Goal: Navigation & Orientation: Find specific page/section

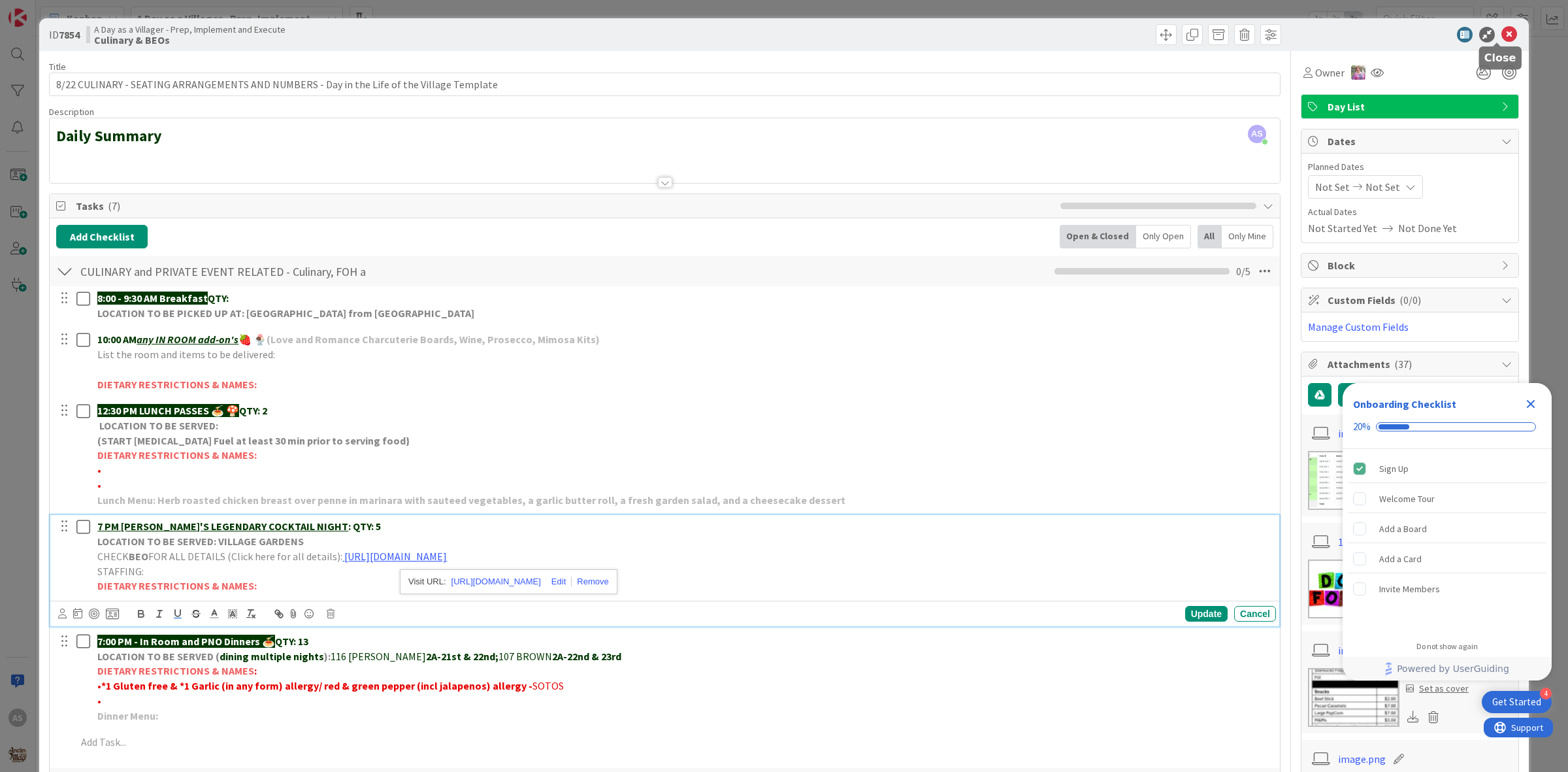
click at [1502, 32] on icon at bounding box center [1509, 35] width 16 height 16
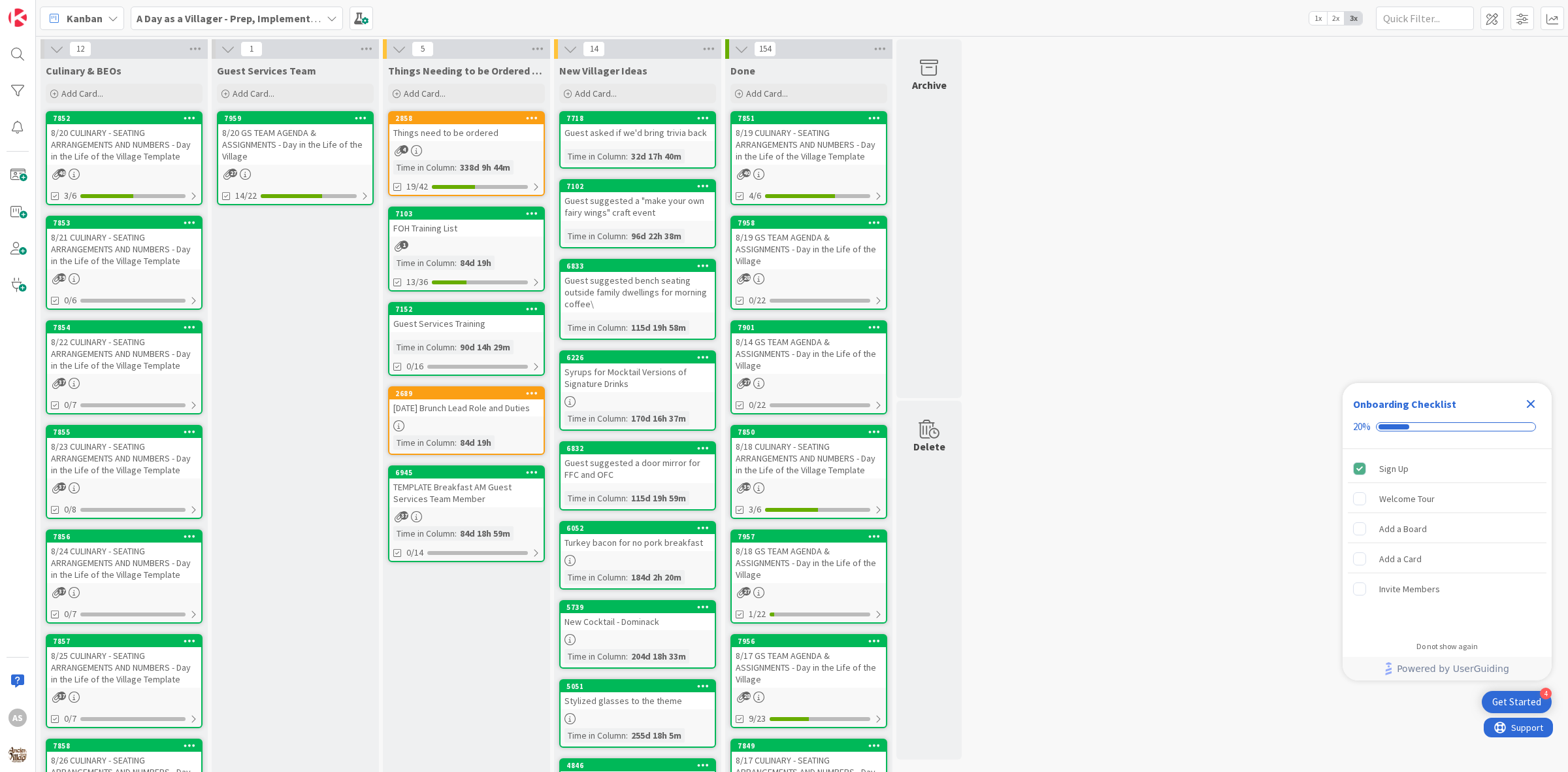
click at [249, 142] on div "8/20 GS TEAM AGENDA & ASSIGNMENTS - Day in the Life of the Village" at bounding box center [295, 145] width 154 height 41
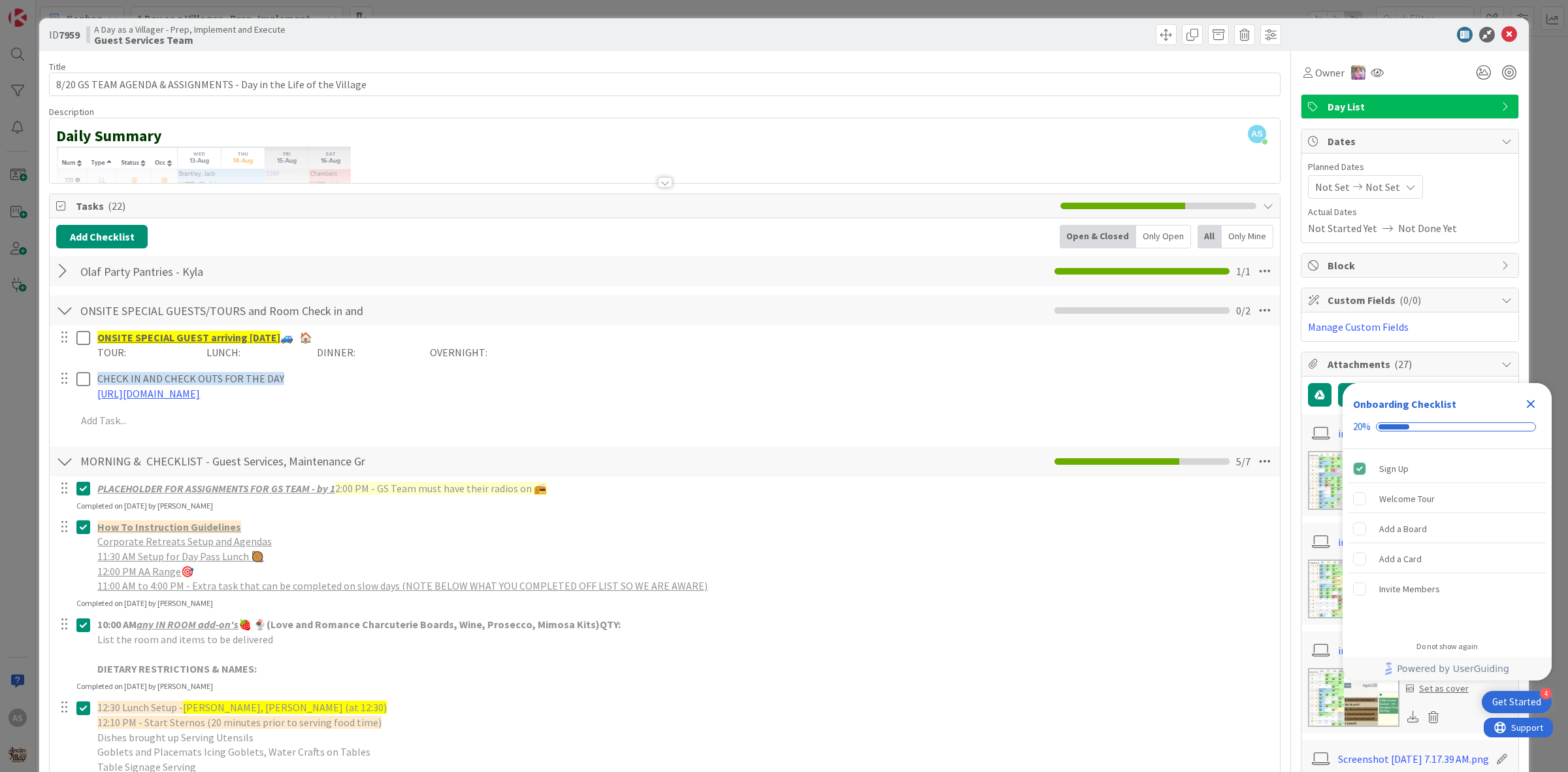
click at [56, 275] on div at bounding box center [64, 271] width 17 height 23
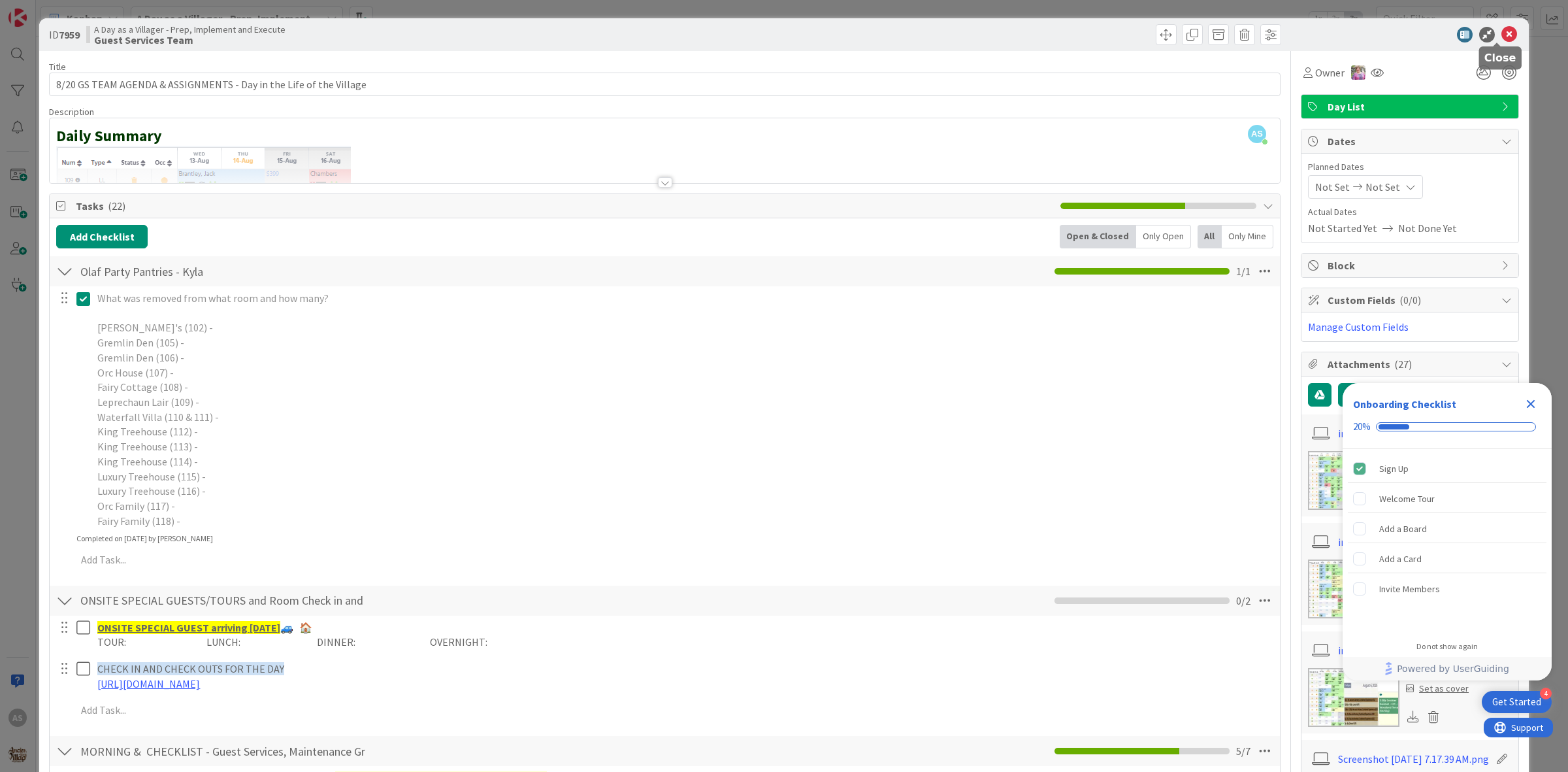
click at [1502, 32] on icon at bounding box center [1509, 35] width 16 height 16
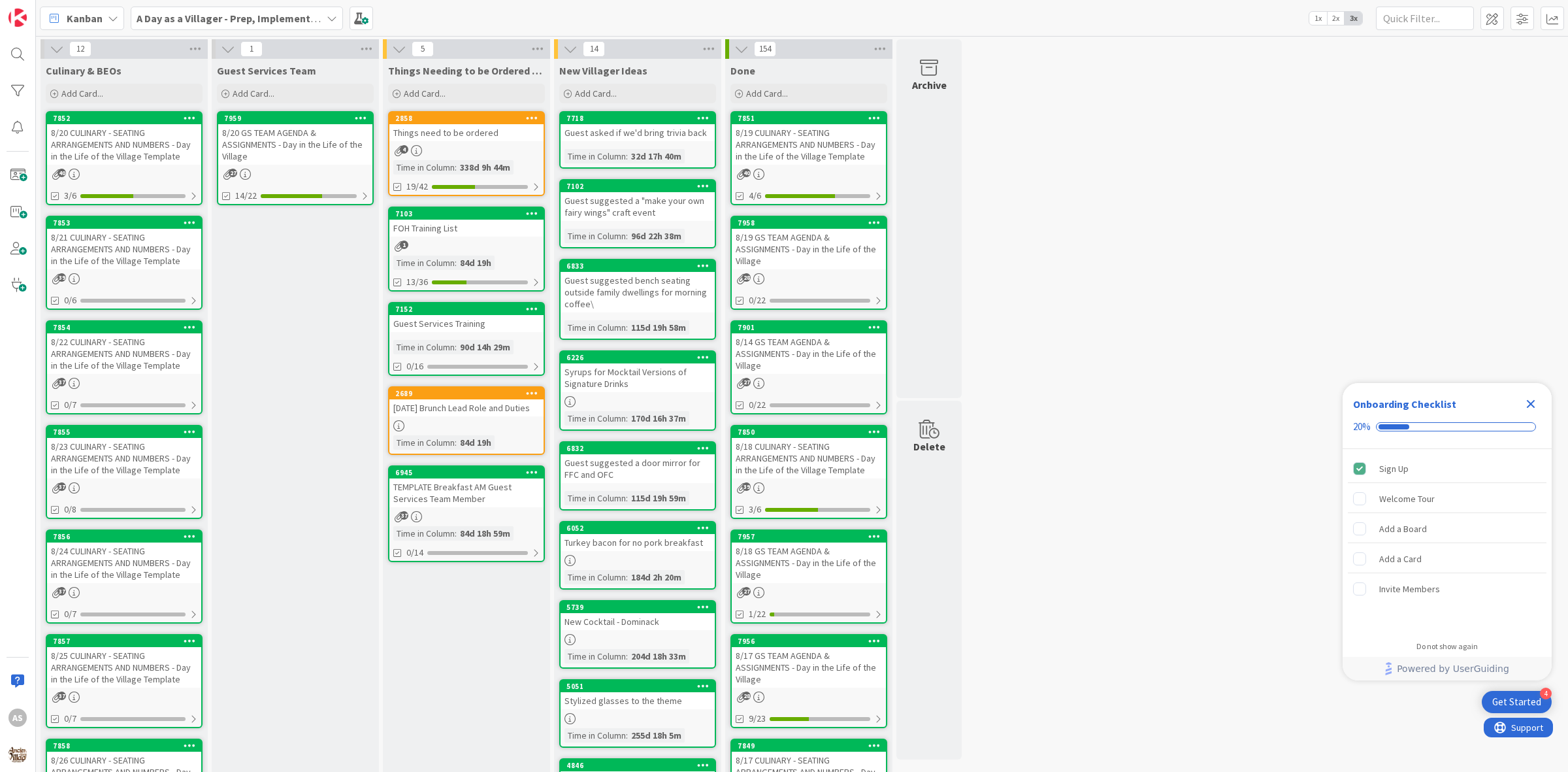
click at [1527, 407] on icon "Close Checklist" at bounding box center [1531, 404] width 8 height 8
click at [85, 149] on div "8/20 CULINARY - SEATING ARRANGEMENTS AND NUMBERS - Day in the Life of the Villa…" at bounding box center [124, 145] width 154 height 41
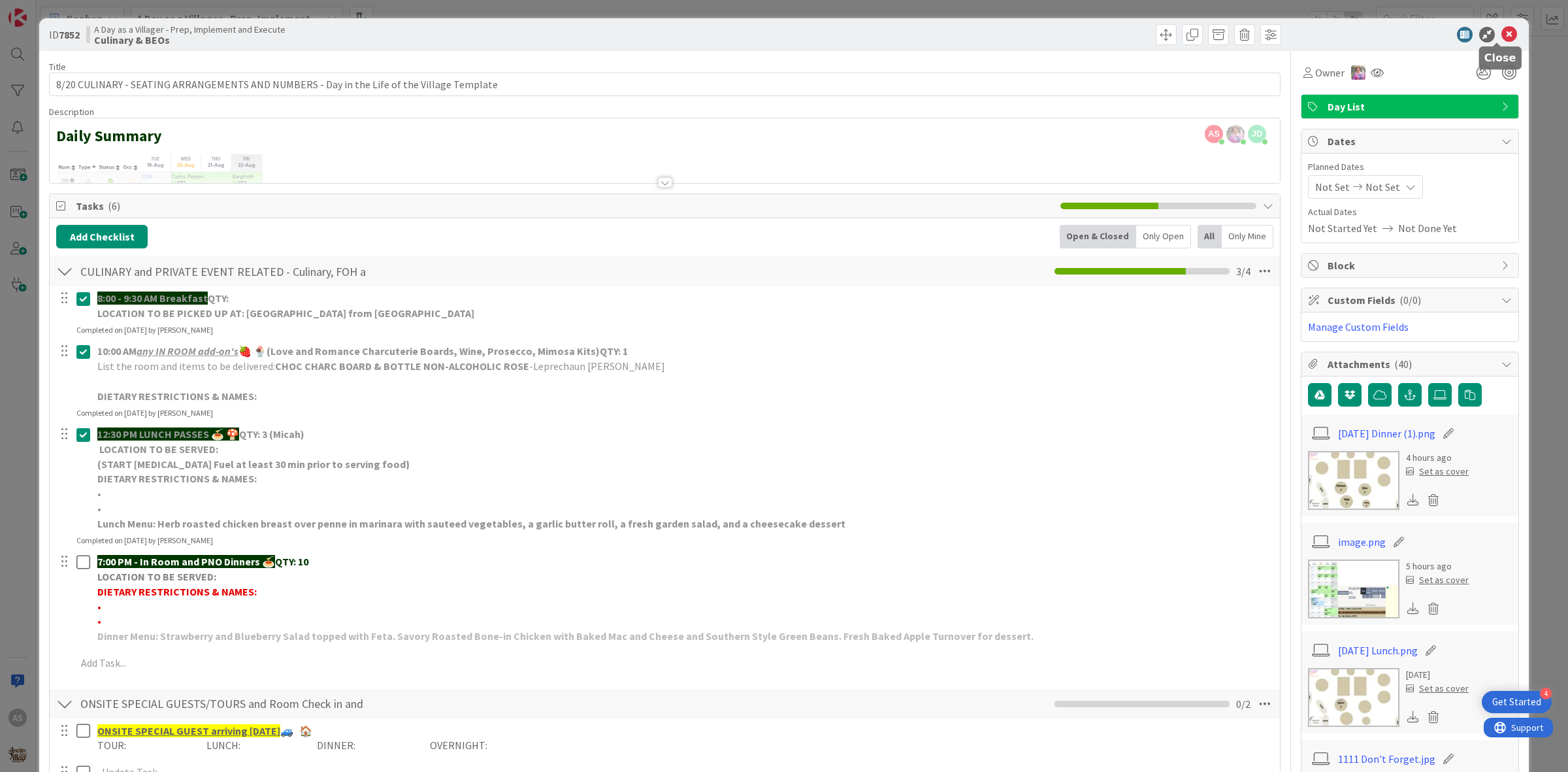
click at [1502, 33] on icon at bounding box center [1509, 35] width 16 height 16
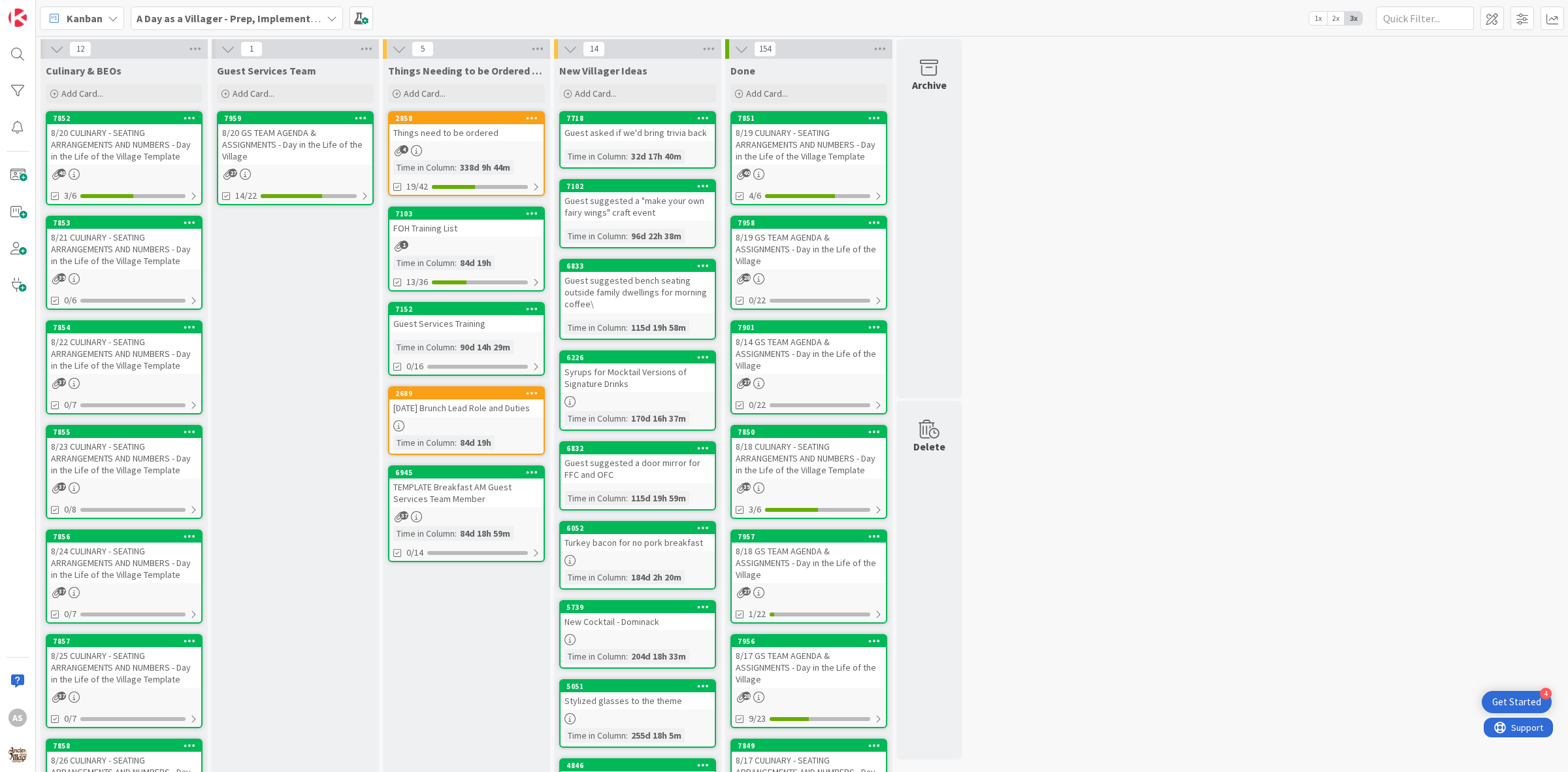
click at [241, 30] on div "Kanban A Day as a Villager - Prep, Implement and Execute 1x 2x 3x" at bounding box center [802, 18] width 1532 height 36
click at [230, 17] on b "A Day as a Villager - Prep, Implement and Execute" at bounding box center [253, 18] width 233 height 13
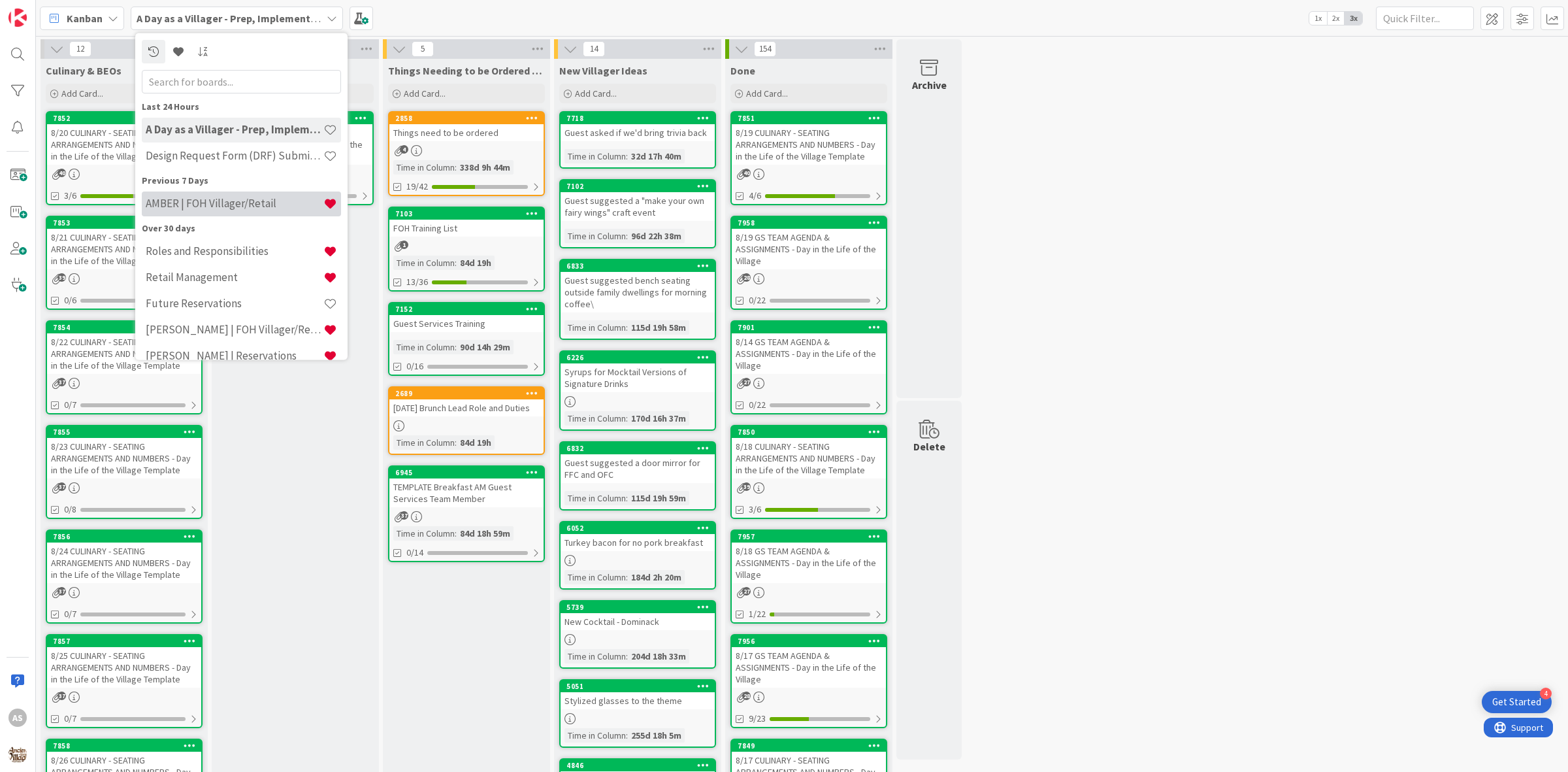
click at [220, 198] on h4 "AMBER | FOH Villager/Retail" at bounding box center [235, 203] width 178 height 13
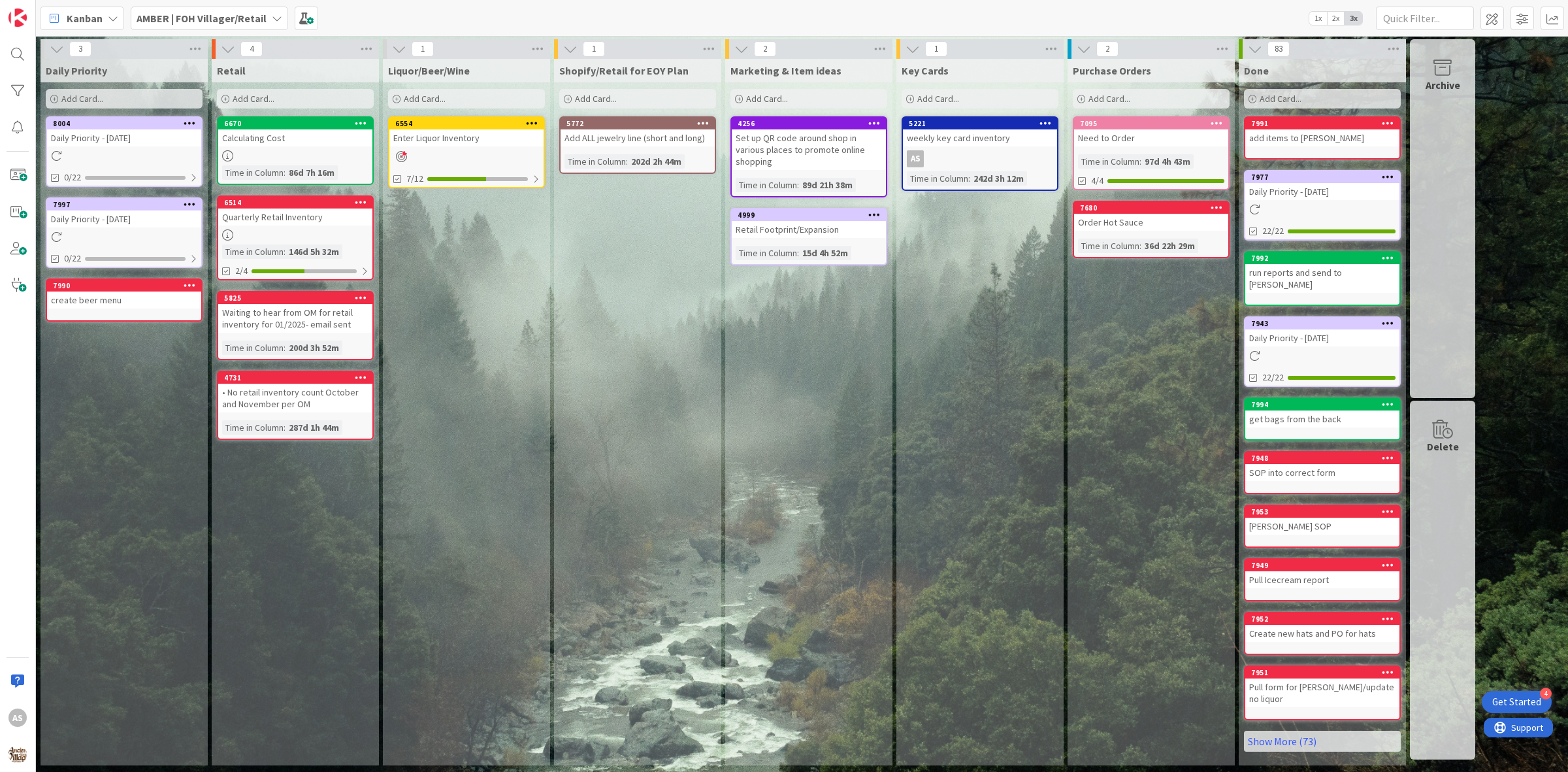
click at [192, 201] on icon at bounding box center [189, 204] width 12 height 9
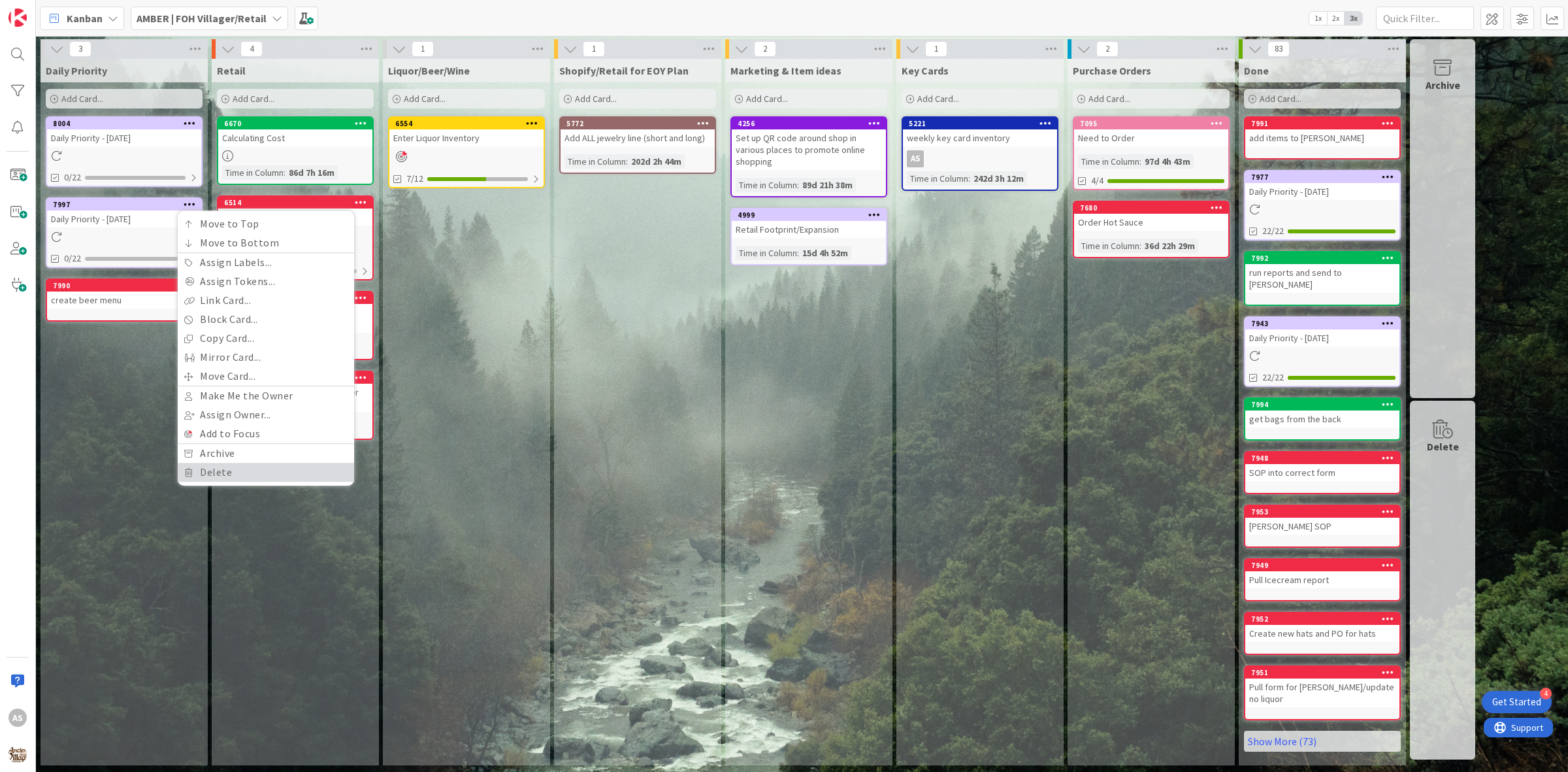
click at [241, 463] on link "Delete" at bounding box center [266, 472] width 177 height 19
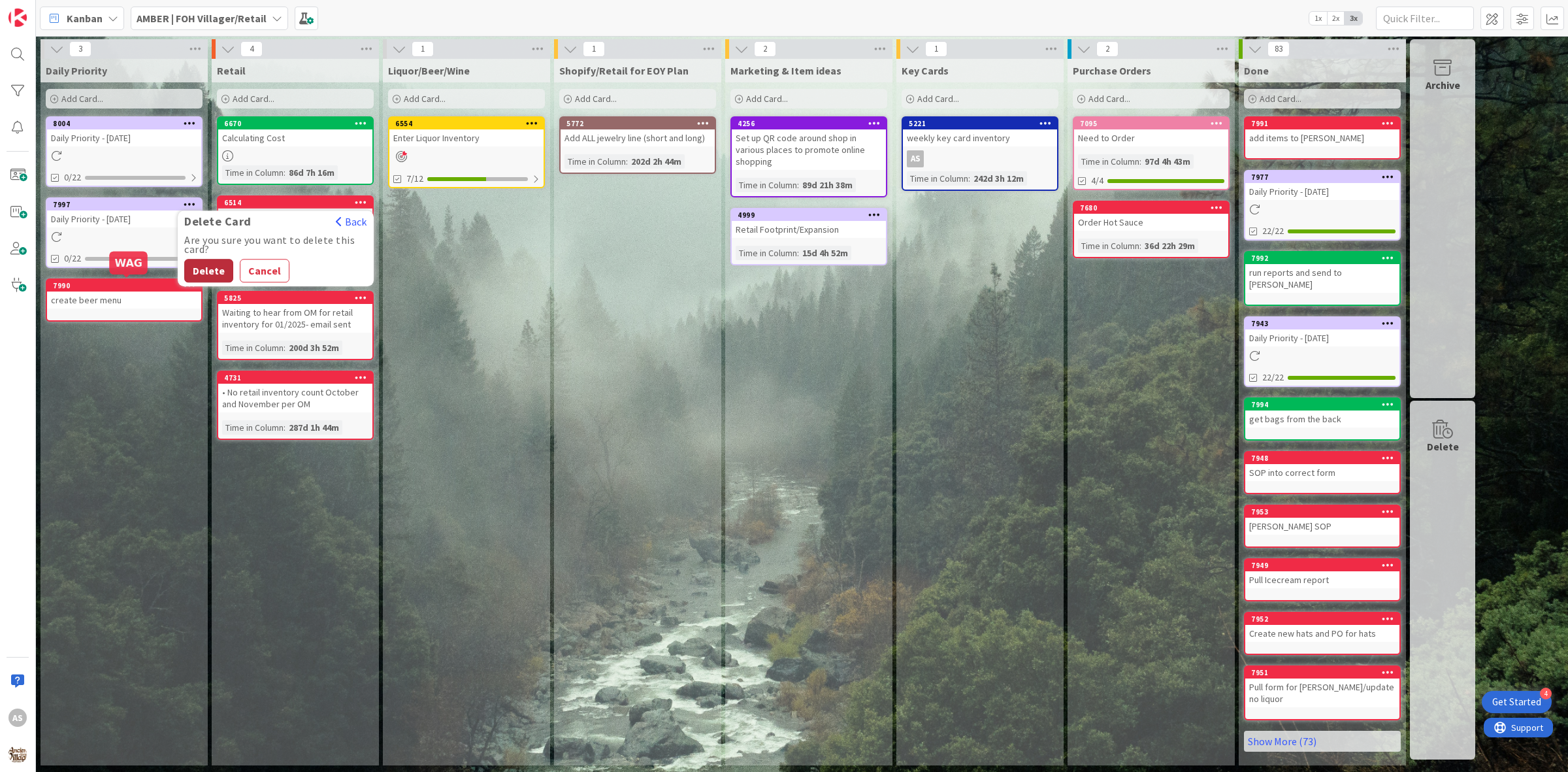
click at [196, 269] on button "Delete" at bounding box center [208, 270] width 49 height 23
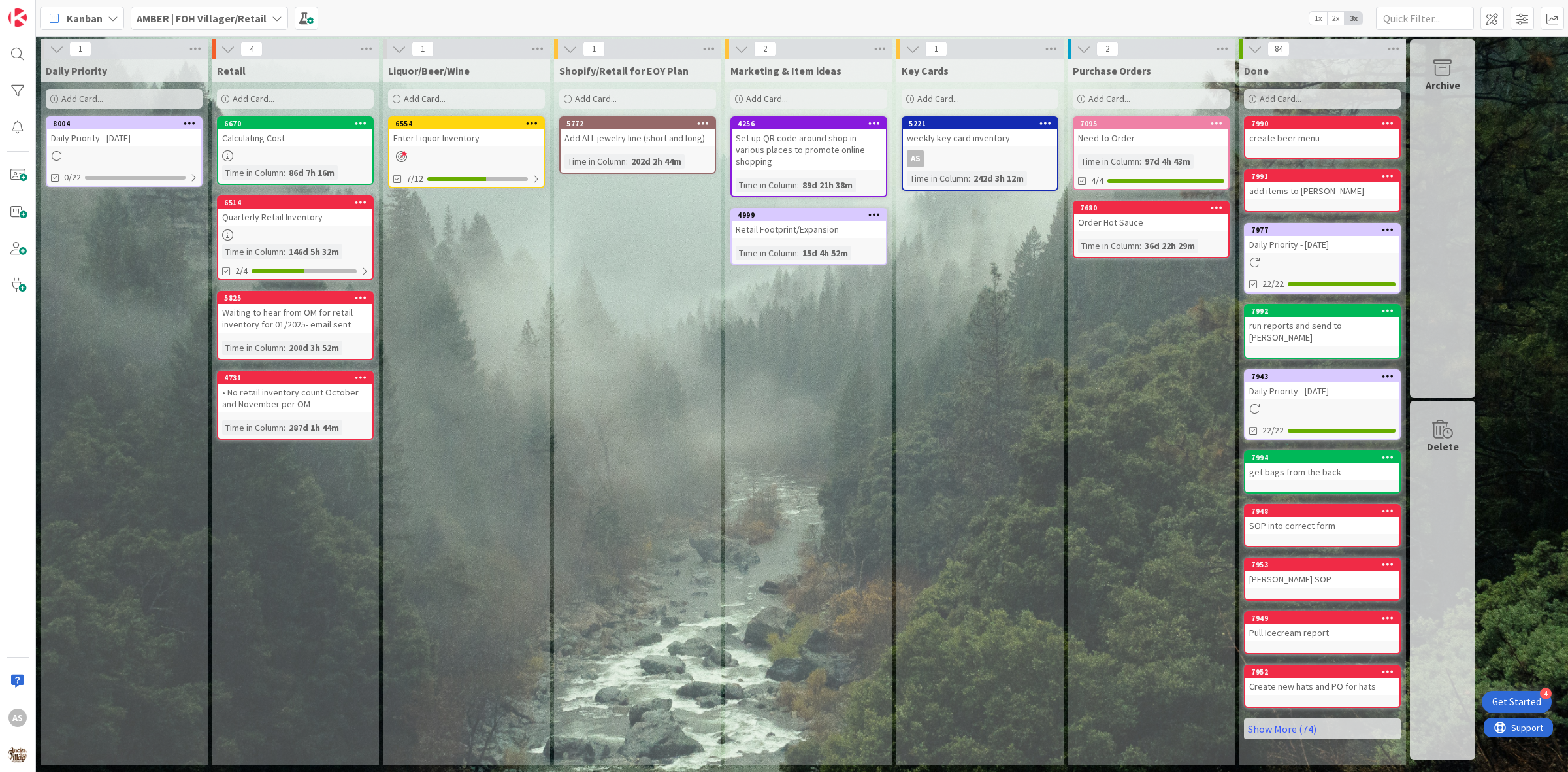
click at [109, 143] on div "Daily Priority - [DATE]" at bounding box center [124, 137] width 154 height 17
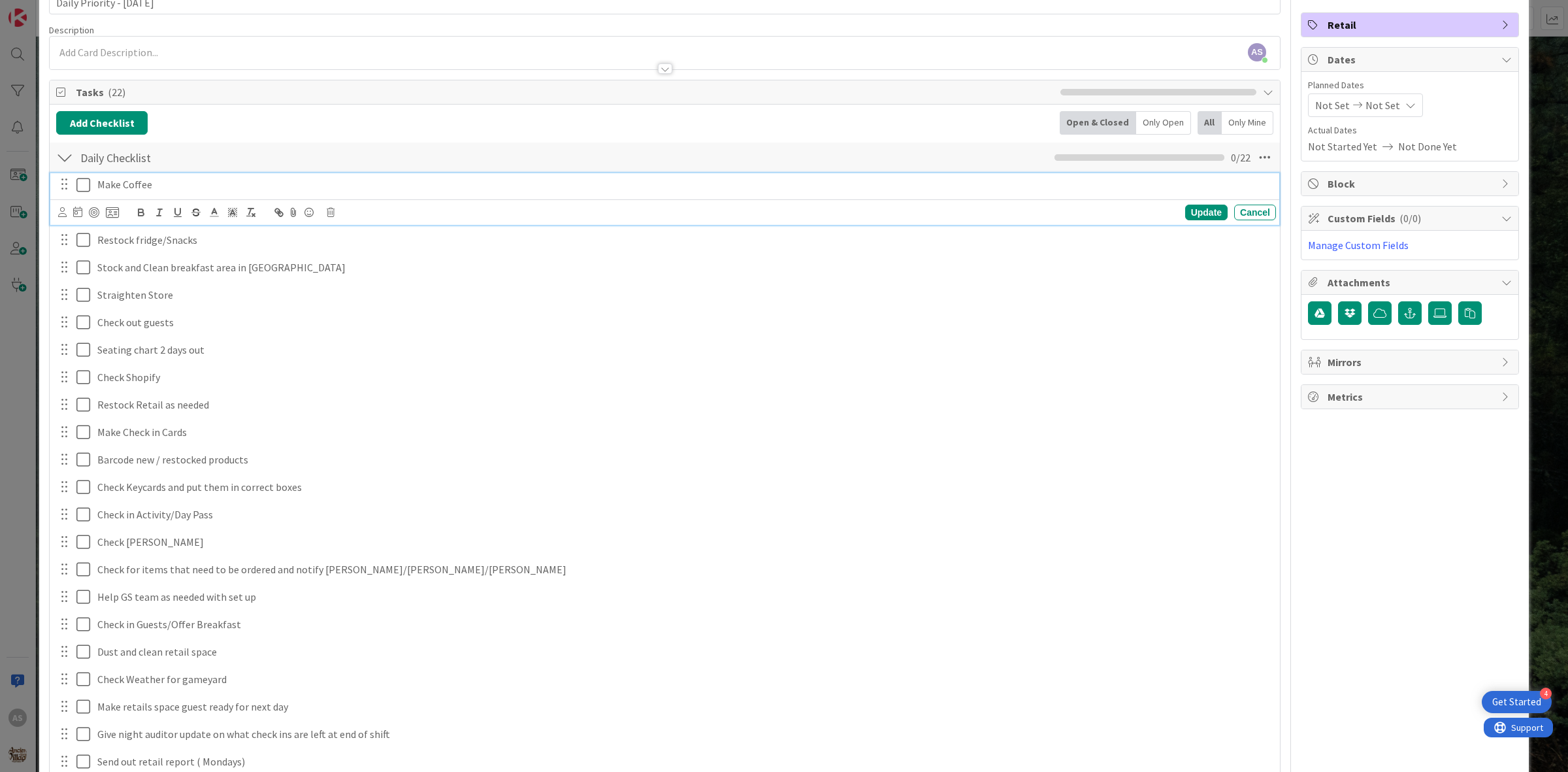
click at [90, 189] on icon at bounding box center [86, 185] width 20 height 16
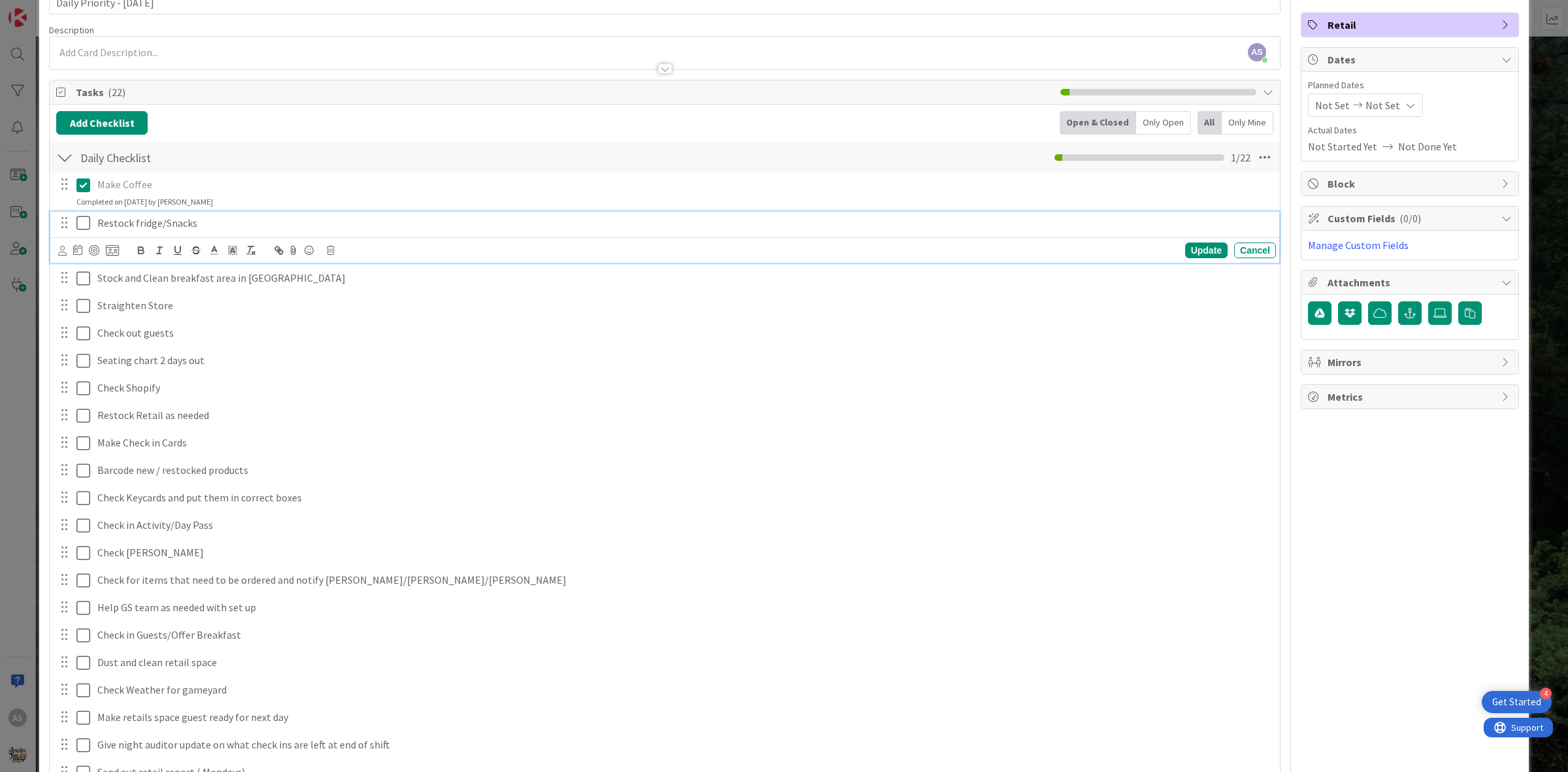
click at [83, 220] on icon at bounding box center [86, 223] width 20 height 16
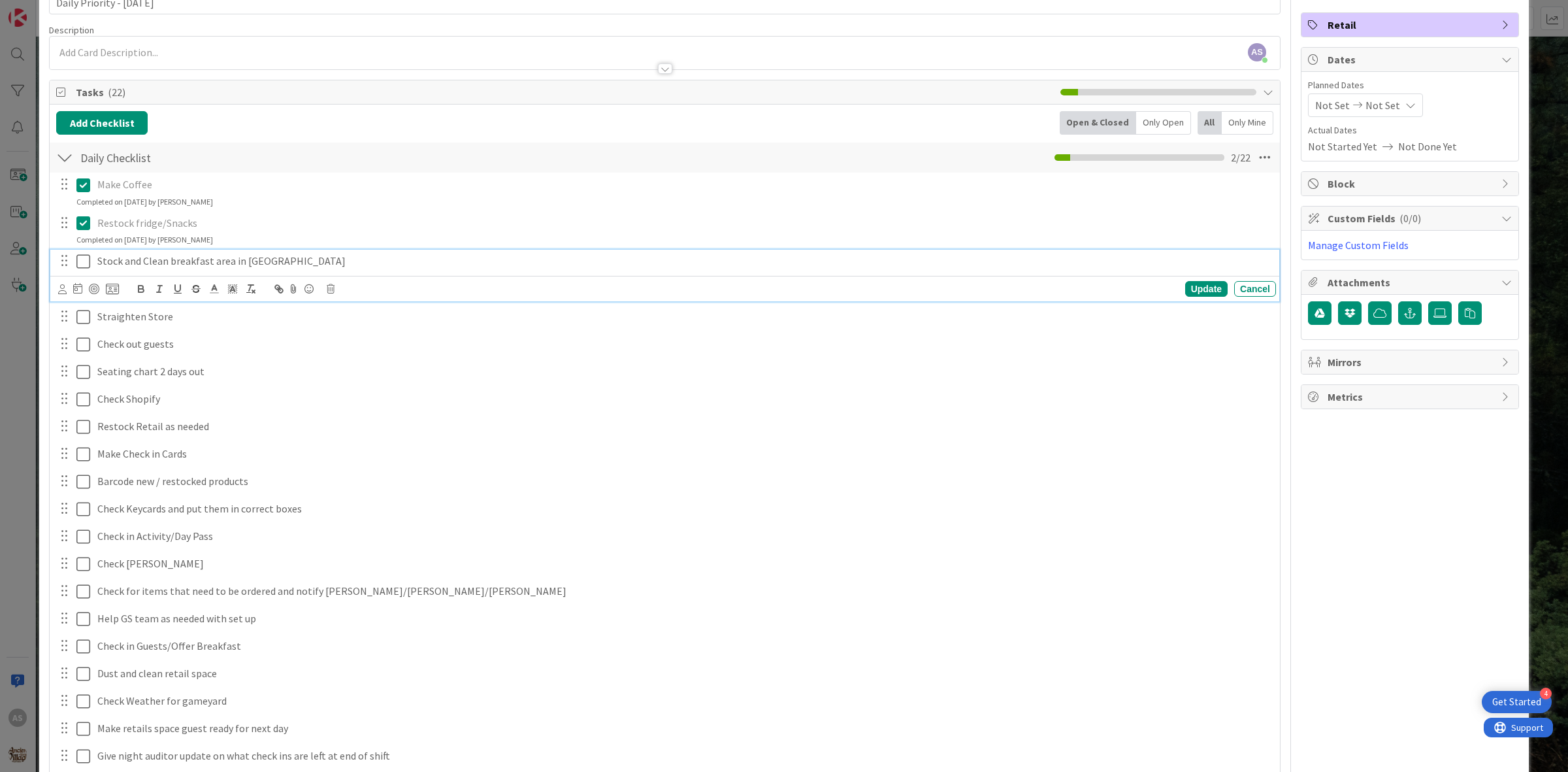
click at [85, 265] on icon at bounding box center [86, 261] width 20 height 16
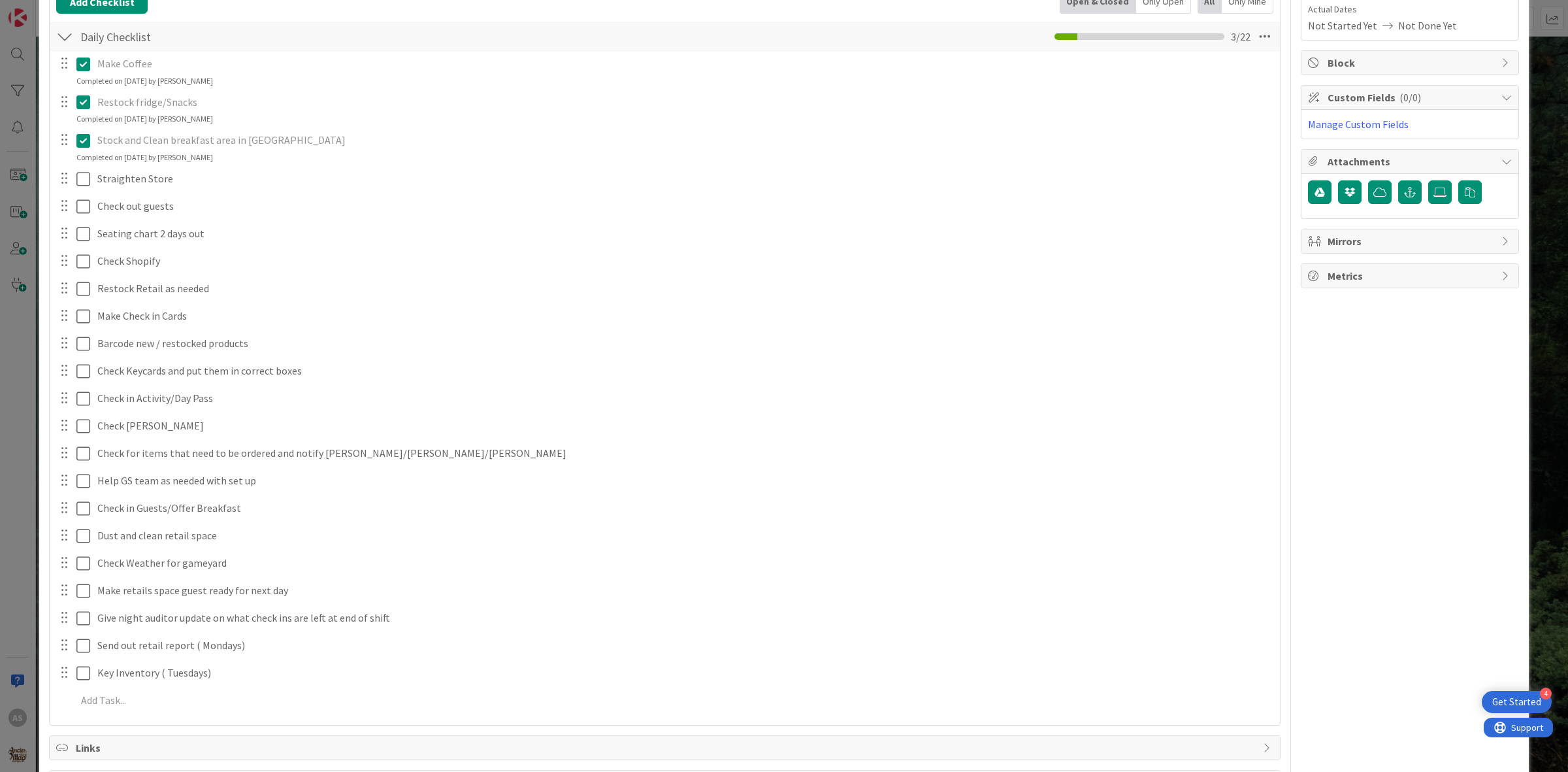
scroll to position [245, 0]
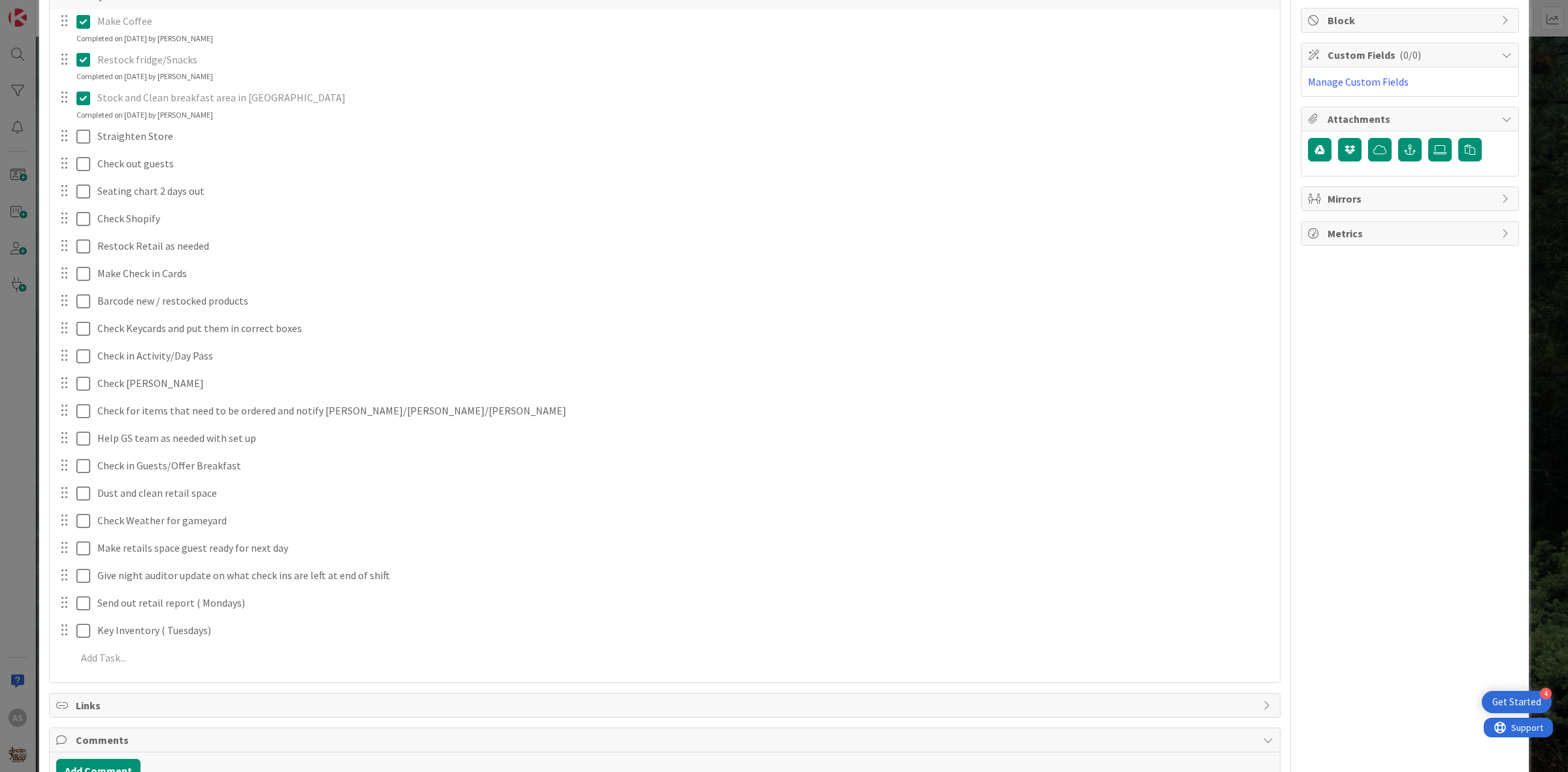
click at [85, 148] on div at bounding box center [74, 136] width 36 height 23
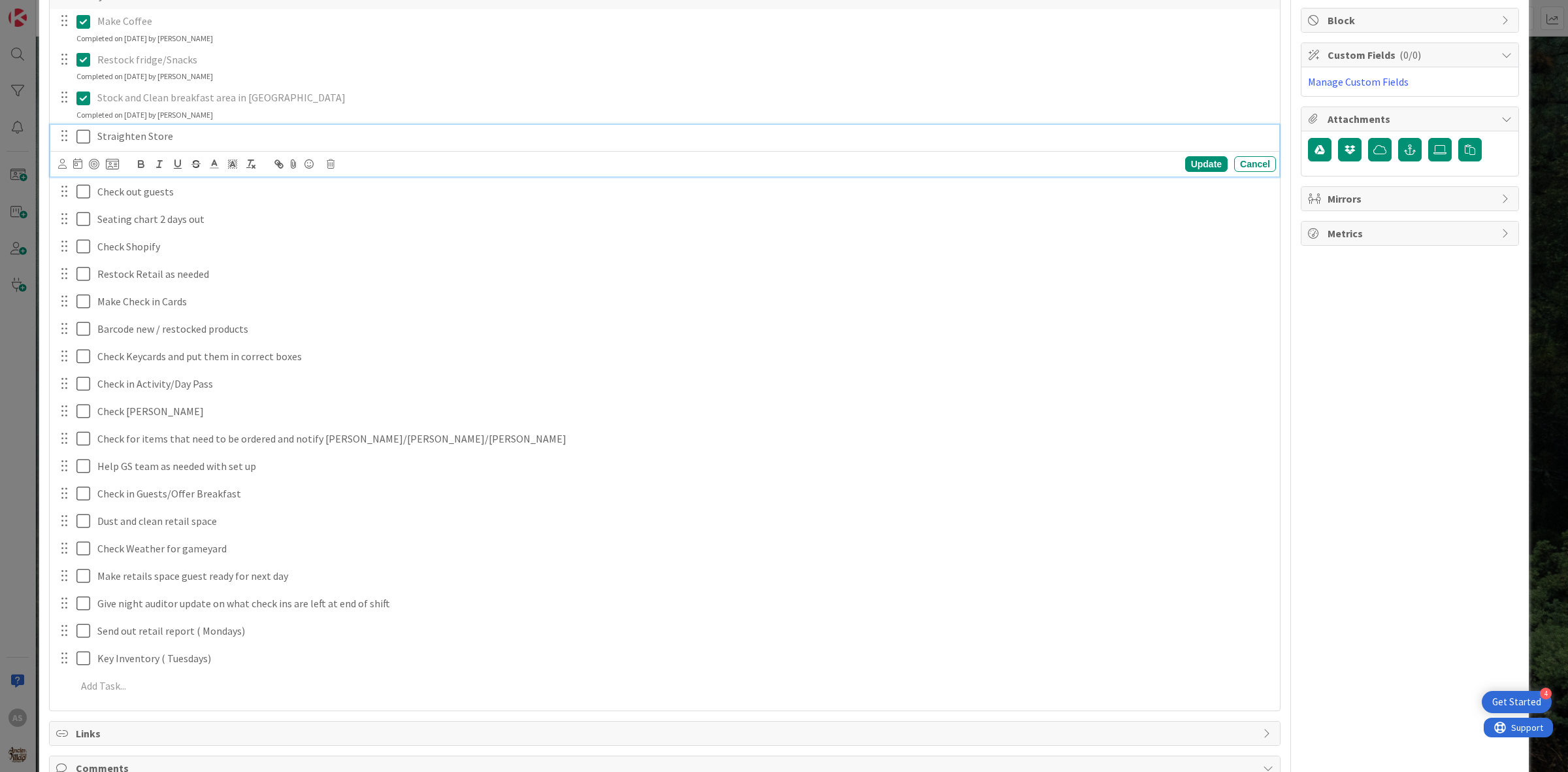
click at [80, 134] on icon at bounding box center [86, 137] width 20 height 16
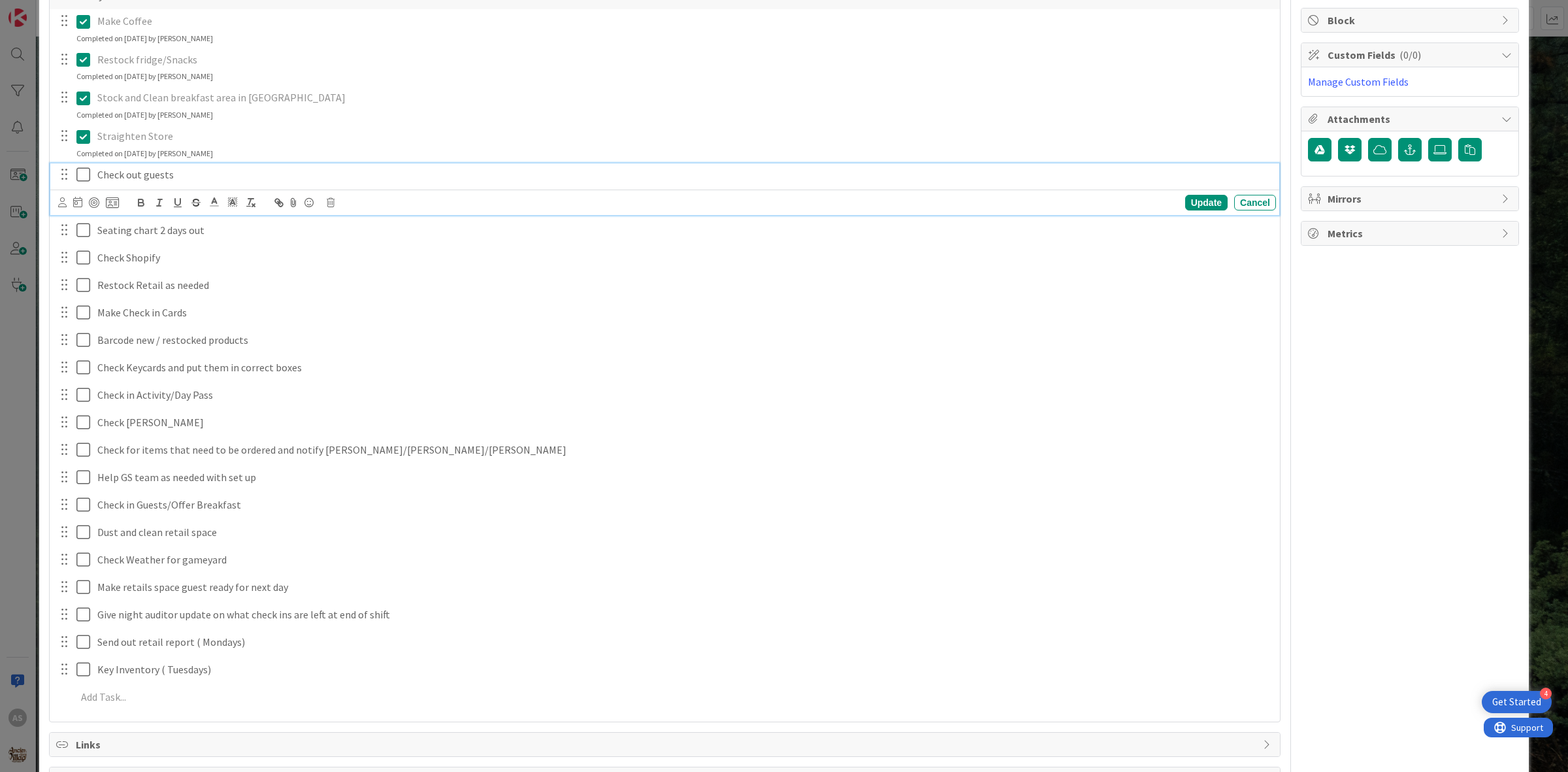
click at [81, 180] on icon at bounding box center [86, 174] width 20 height 16
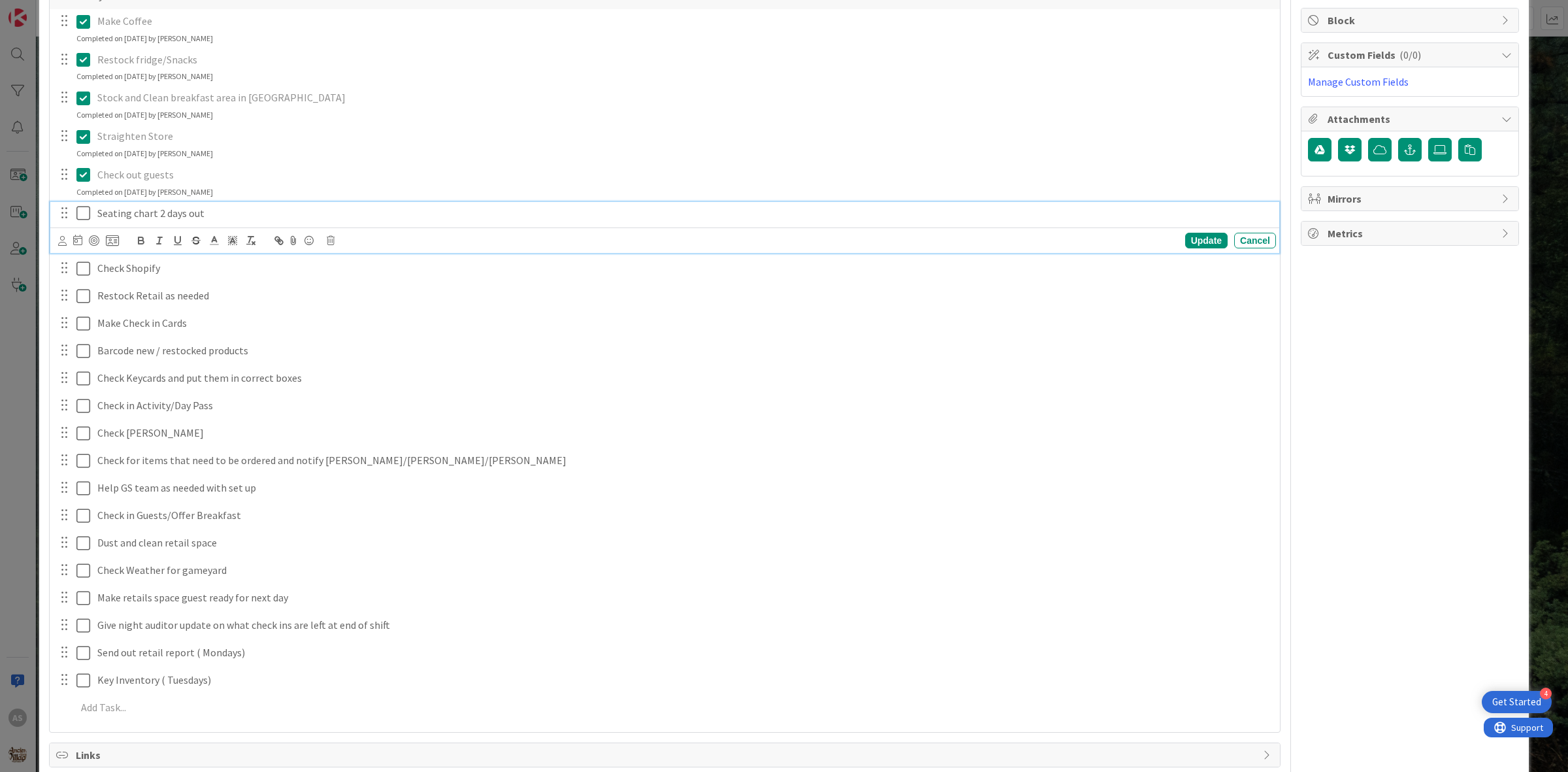
click at [88, 212] on icon at bounding box center [86, 213] width 20 height 16
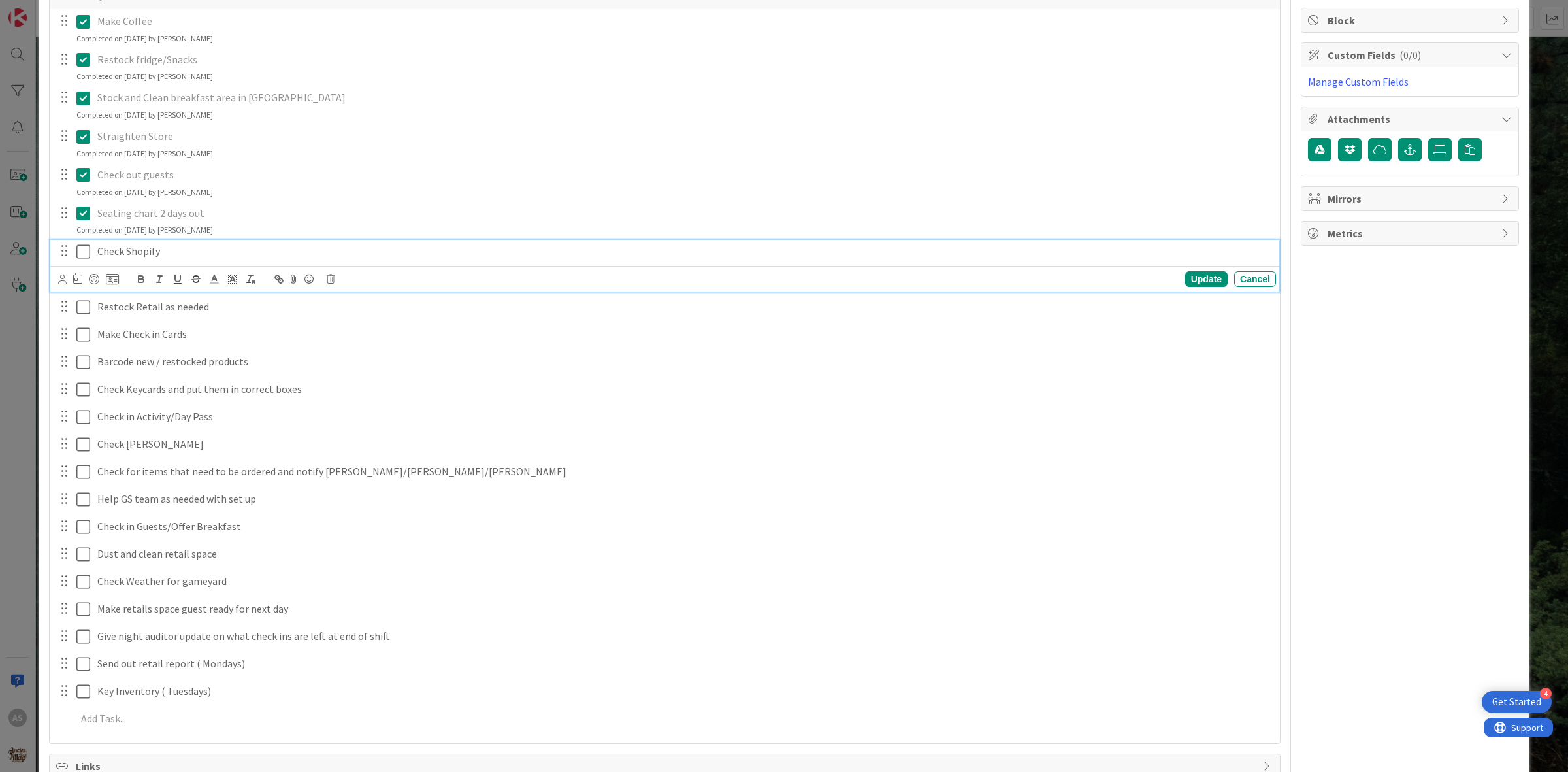
click at [87, 250] on icon at bounding box center [86, 251] width 20 height 16
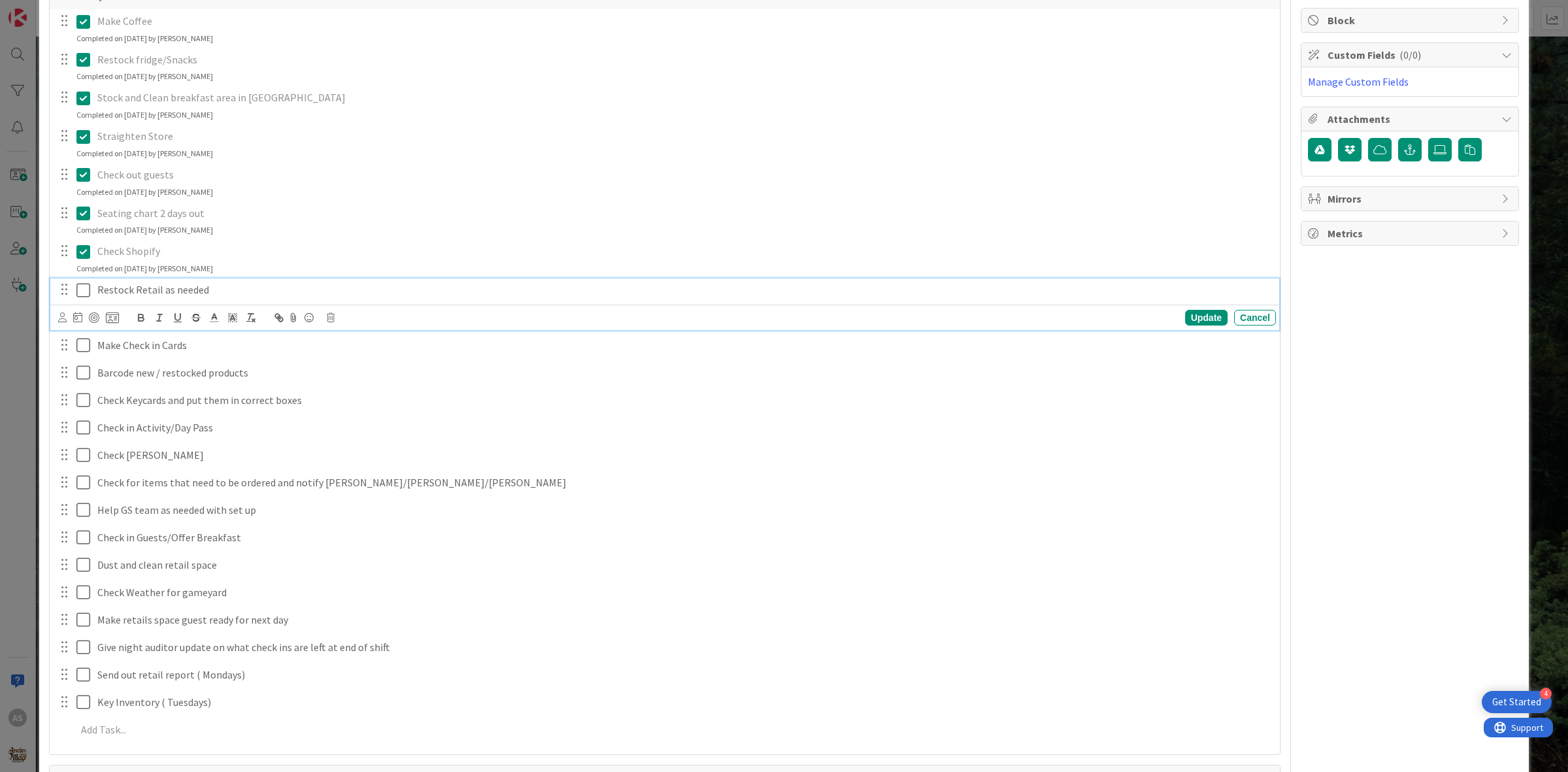
click at [83, 285] on icon at bounding box center [86, 290] width 20 height 16
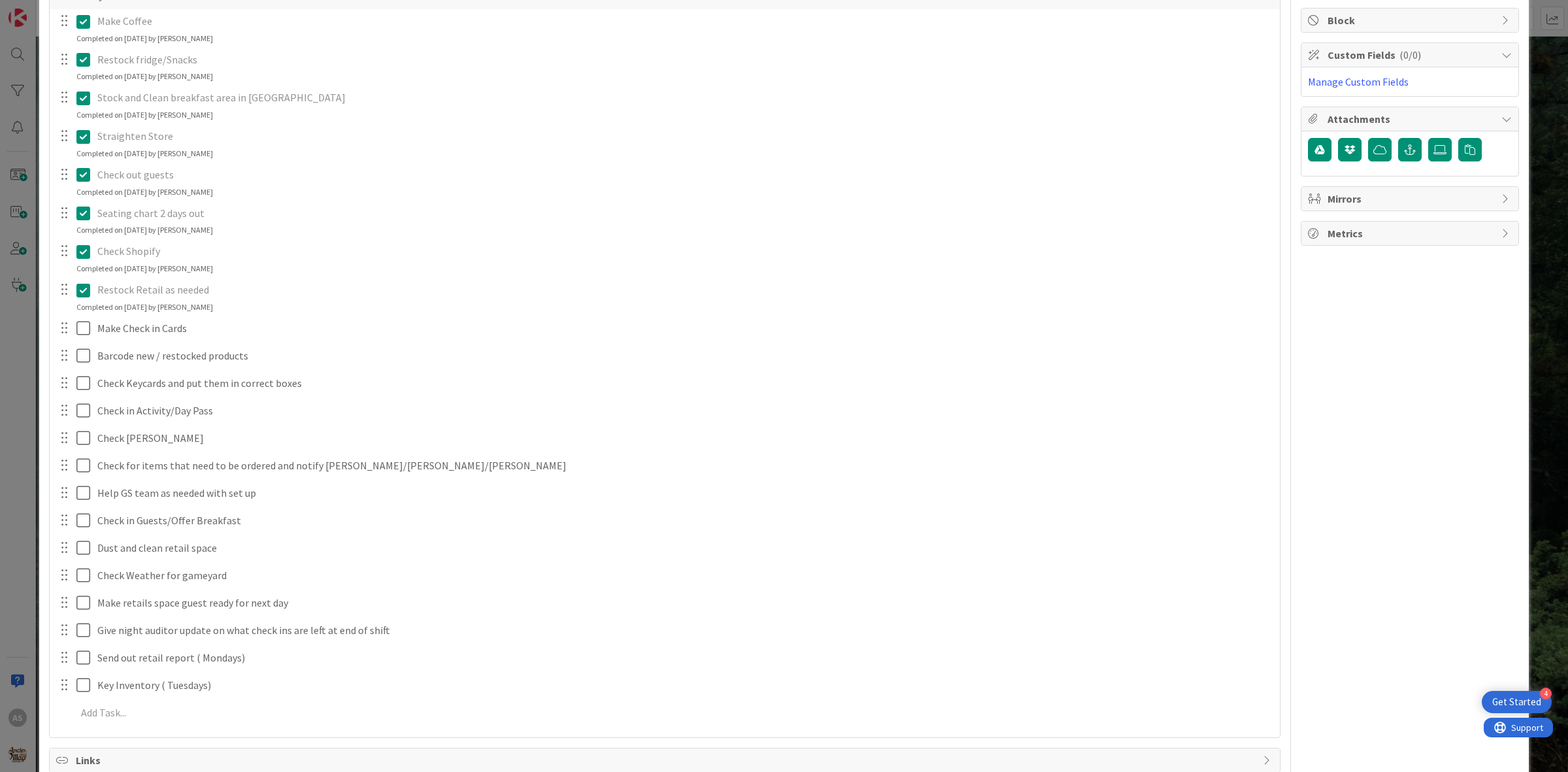
scroll to position [408, 0]
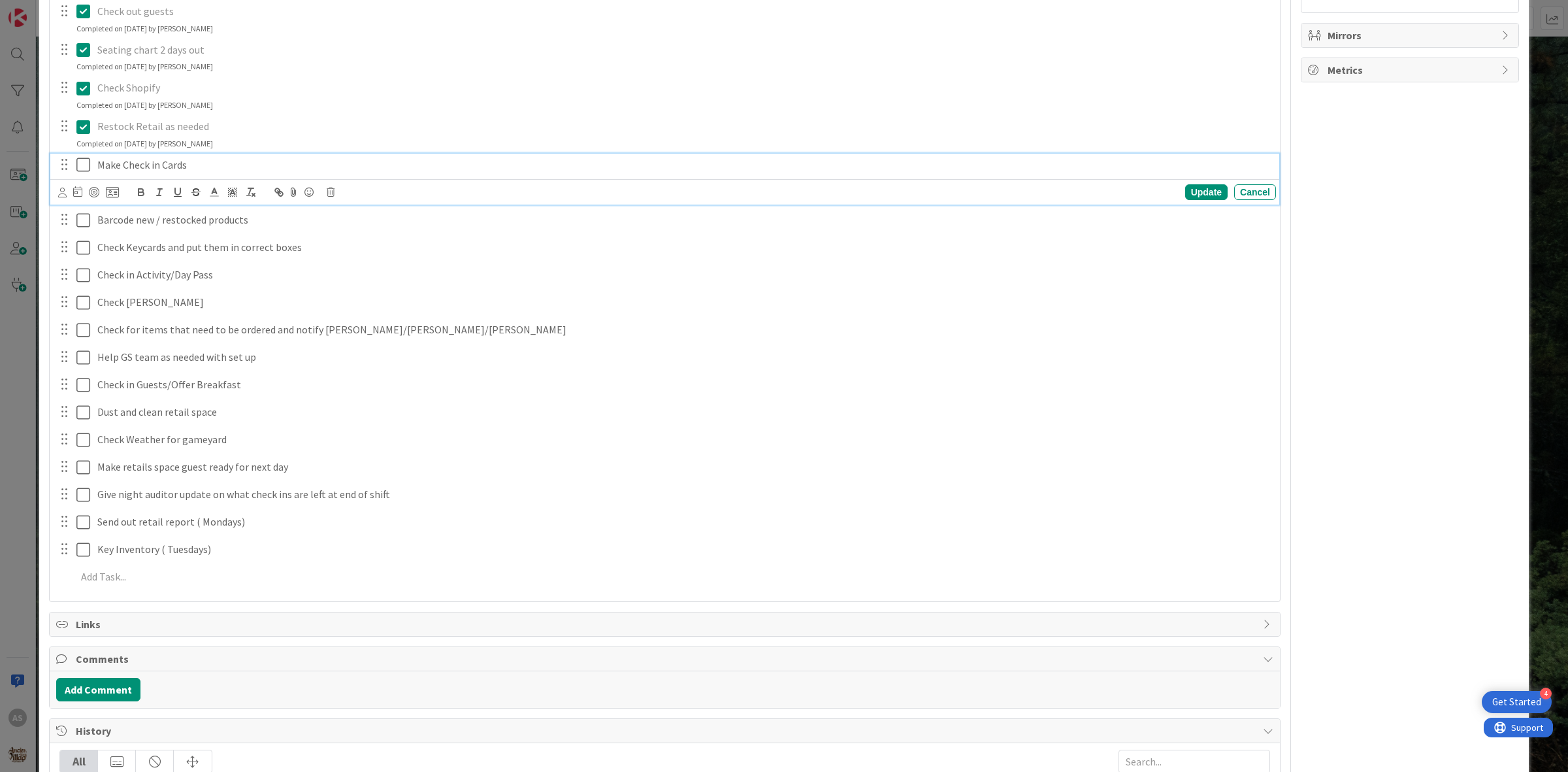
click at [84, 168] on icon at bounding box center [86, 165] width 20 height 16
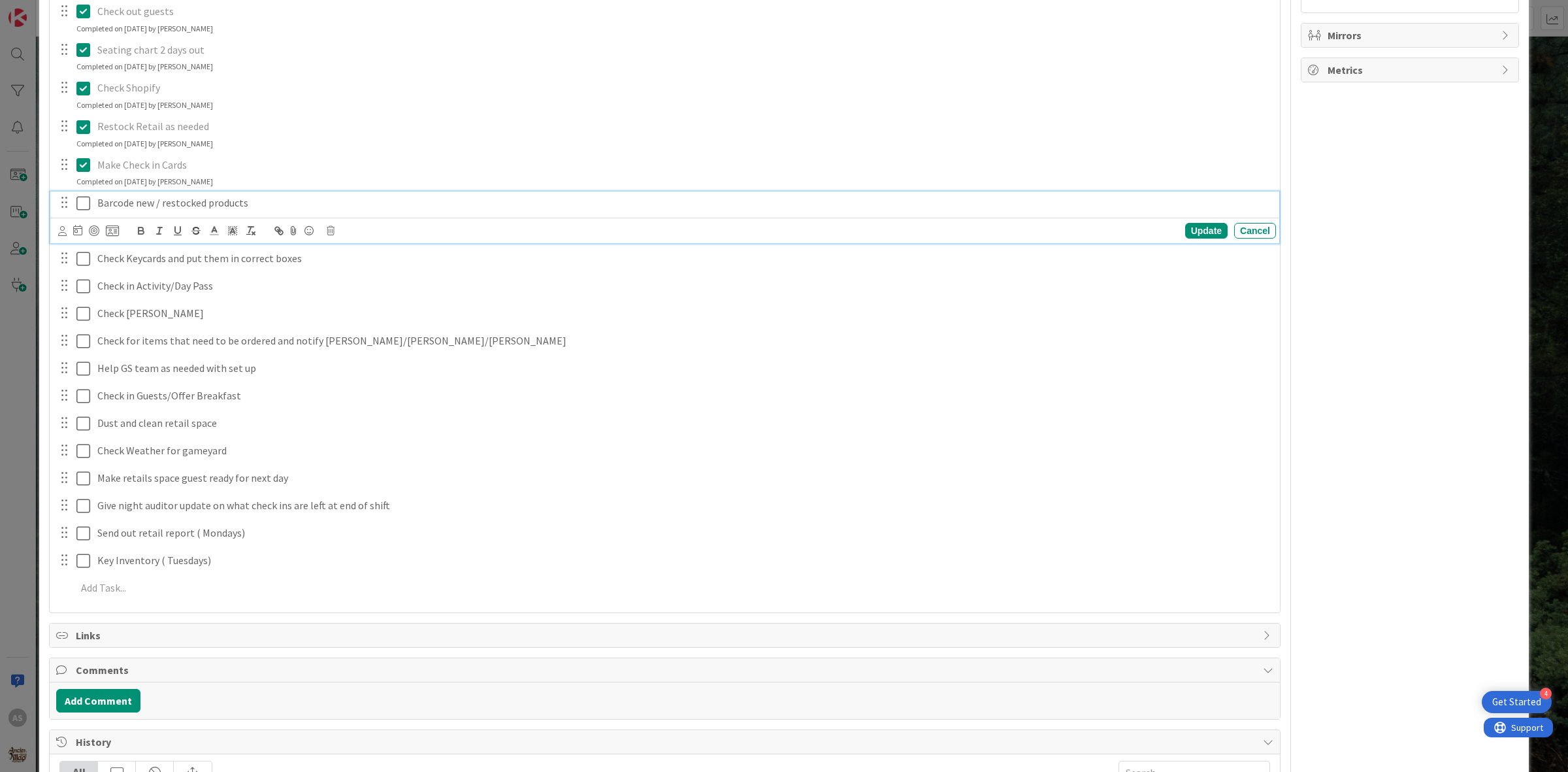
click at [86, 212] on button at bounding box center [84, 203] width 16 height 21
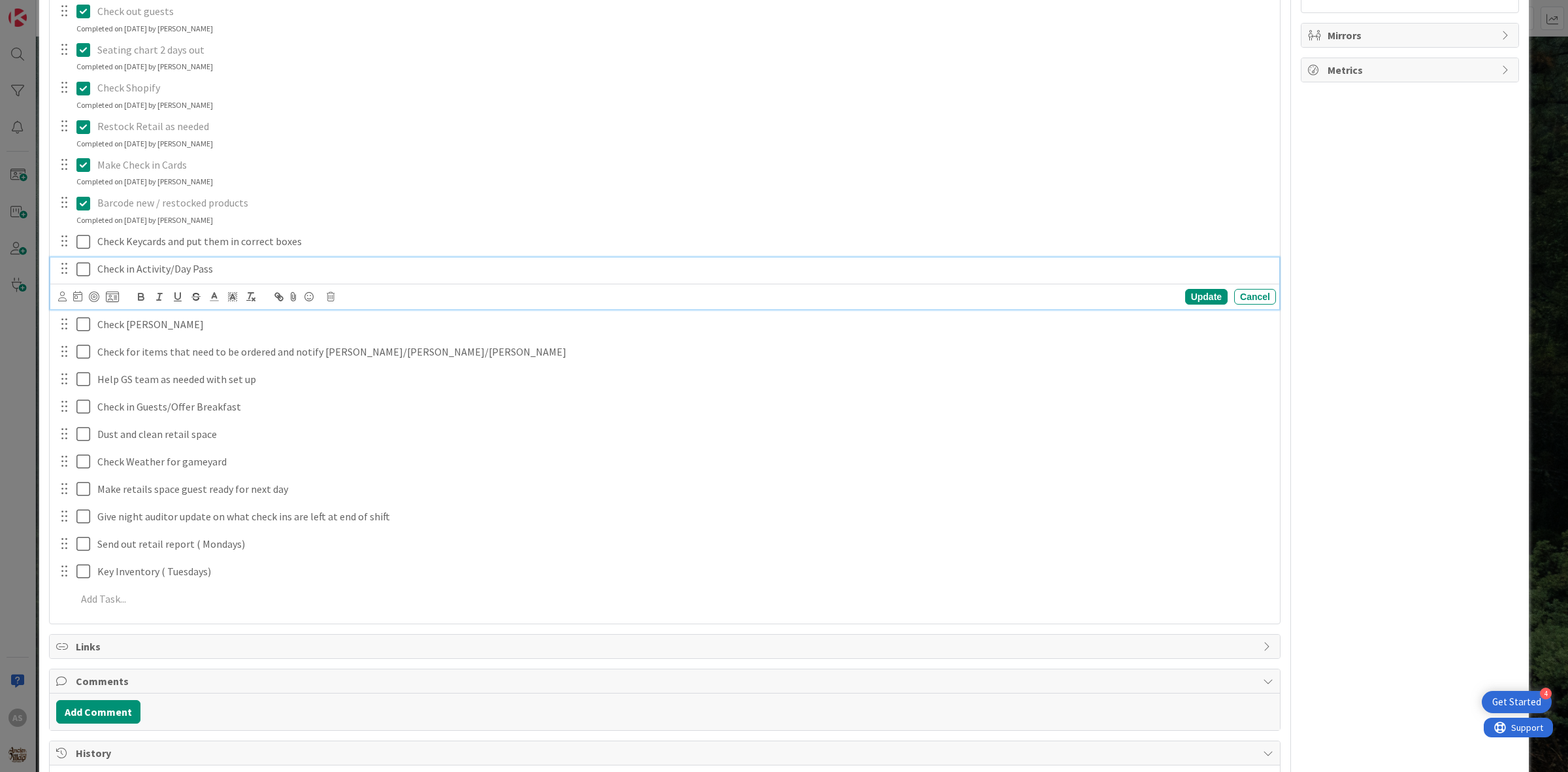
click at [85, 266] on icon at bounding box center [86, 269] width 20 height 16
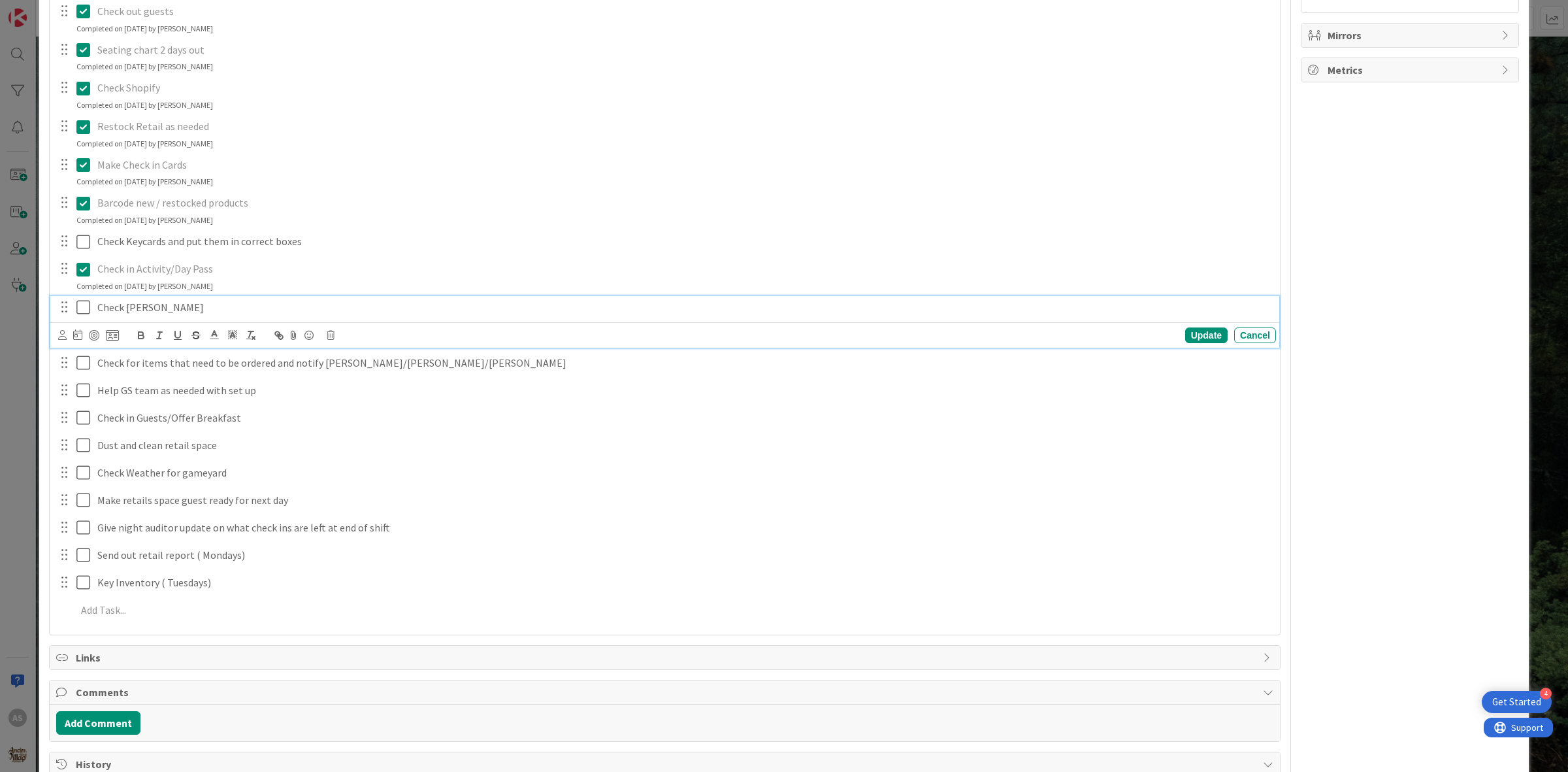
click at [85, 312] on icon at bounding box center [86, 307] width 20 height 16
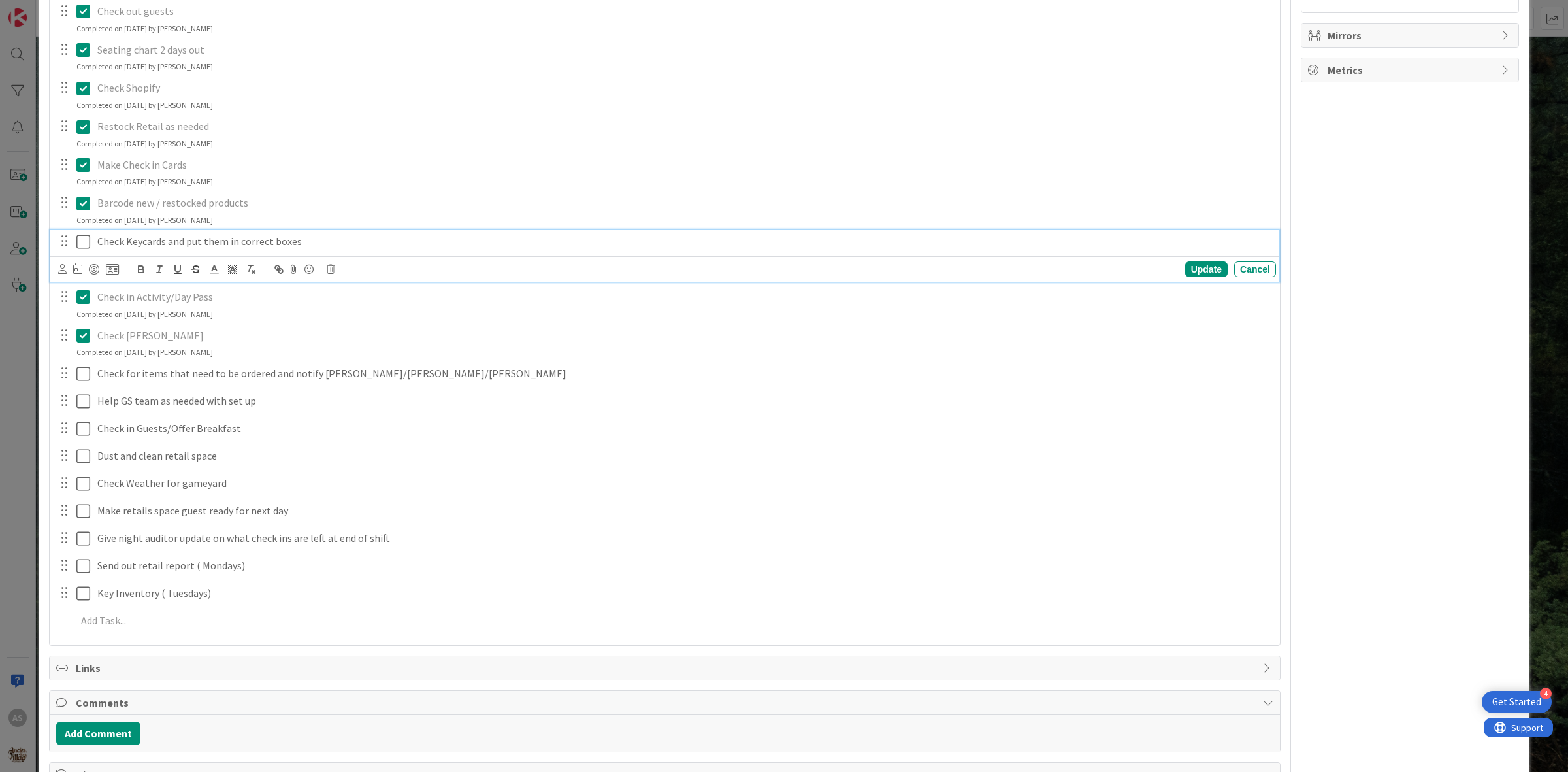
click at [81, 240] on icon at bounding box center [86, 241] width 20 height 16
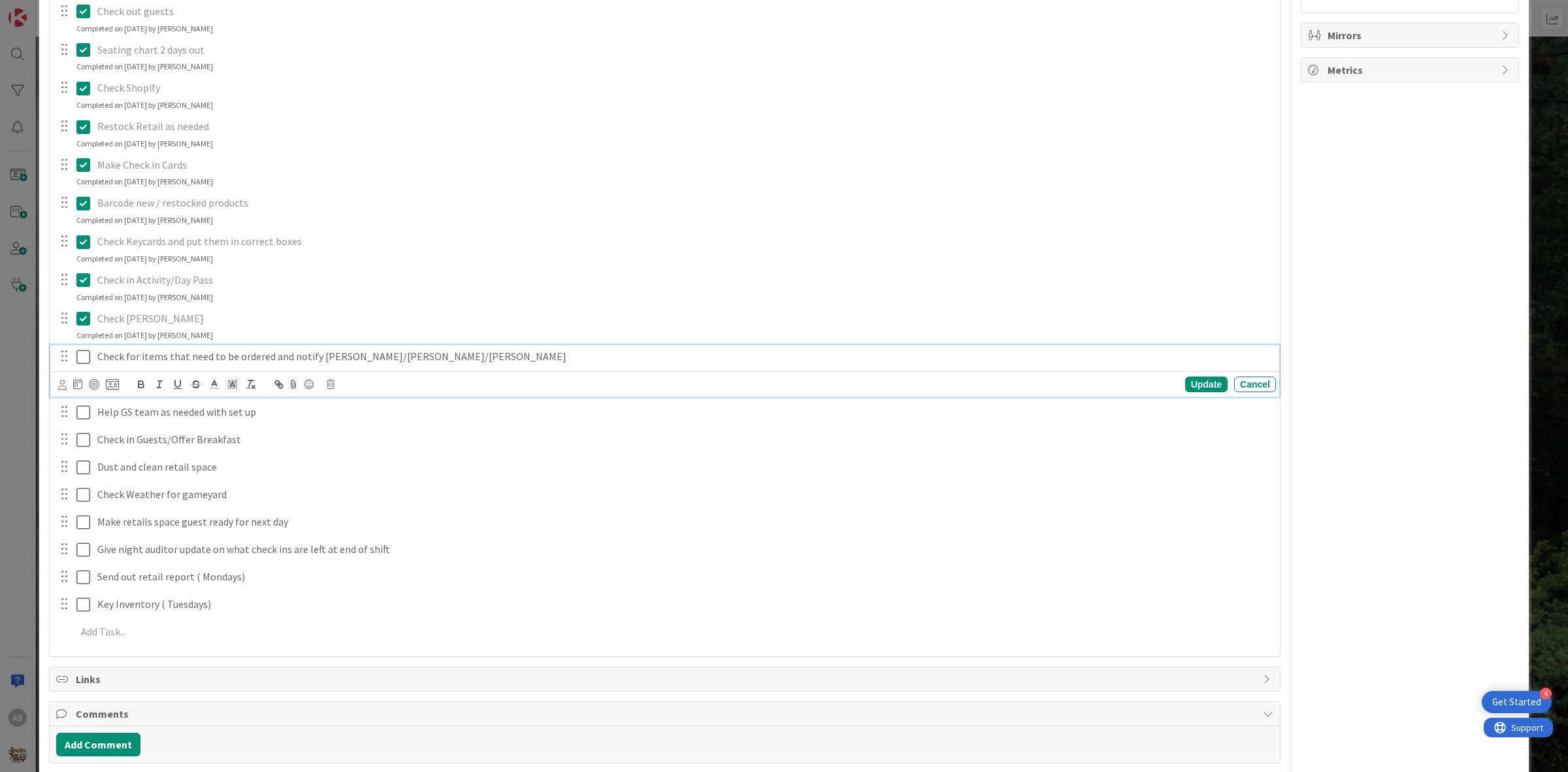
click at [82, 361] on icon at bounding box center [86, 356] width 20 height 16
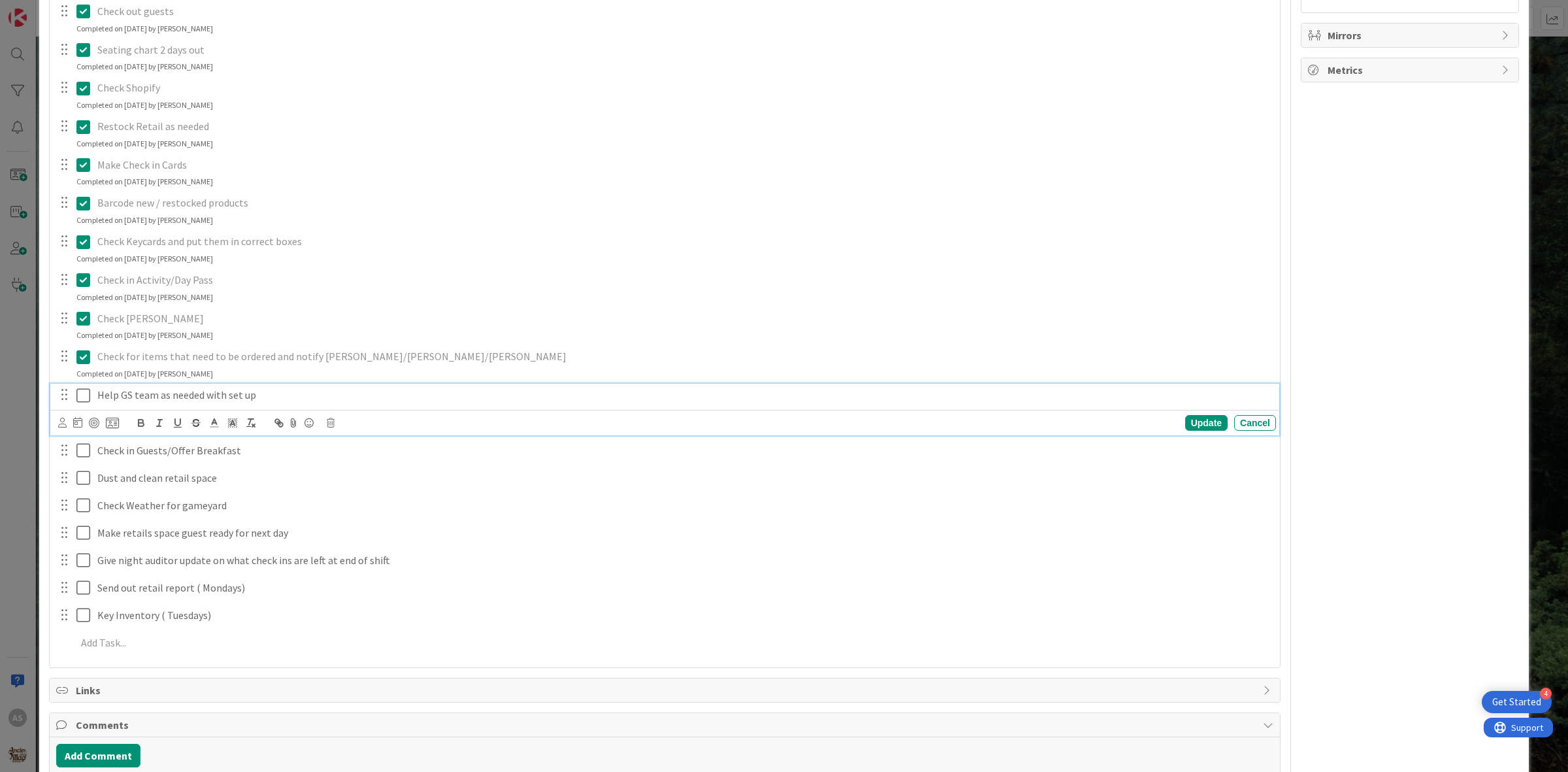
drag, startPoint x: 85, startPoint y: 387, endPoint x: 85, endPoint y: 404, distance: 17.0
click at [85, 389] on icon at bounding box center [86, 395] width 20 height 16
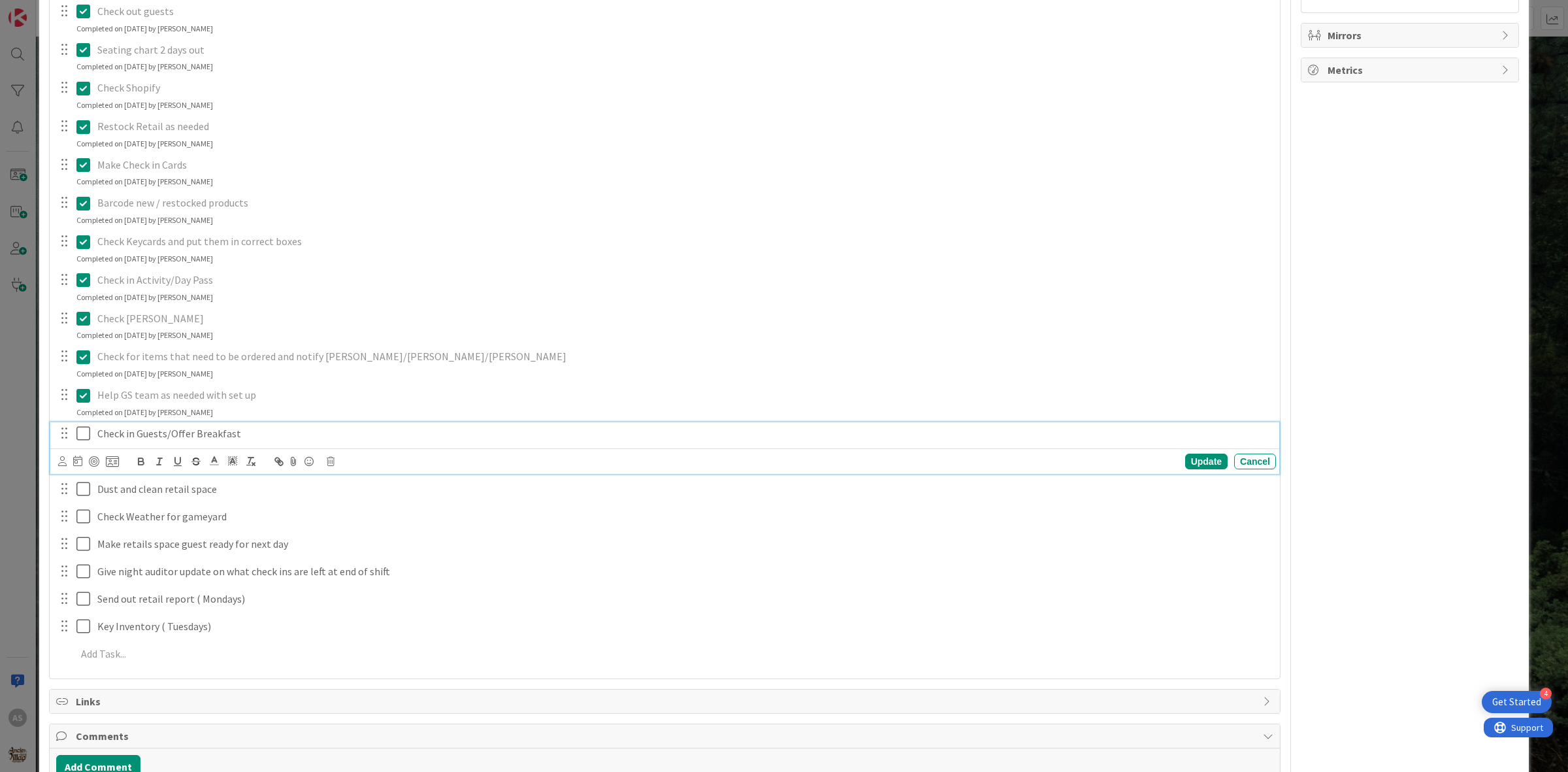
click at [83, 429] on icon at bounding box center [86, 433] width 20 height 16
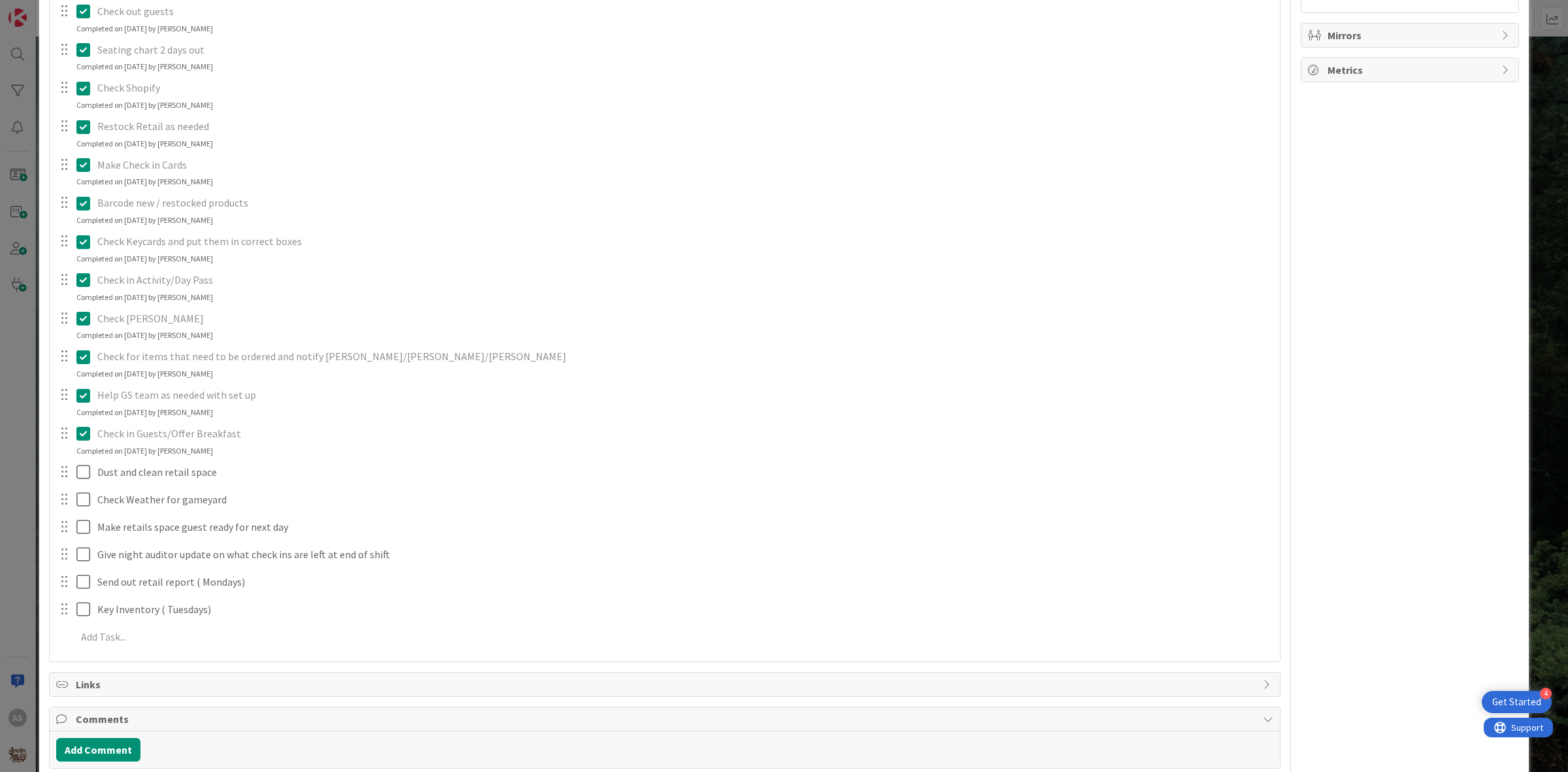
click at [75, 475] on div at bounding box center [74, 472] width 36 height 23
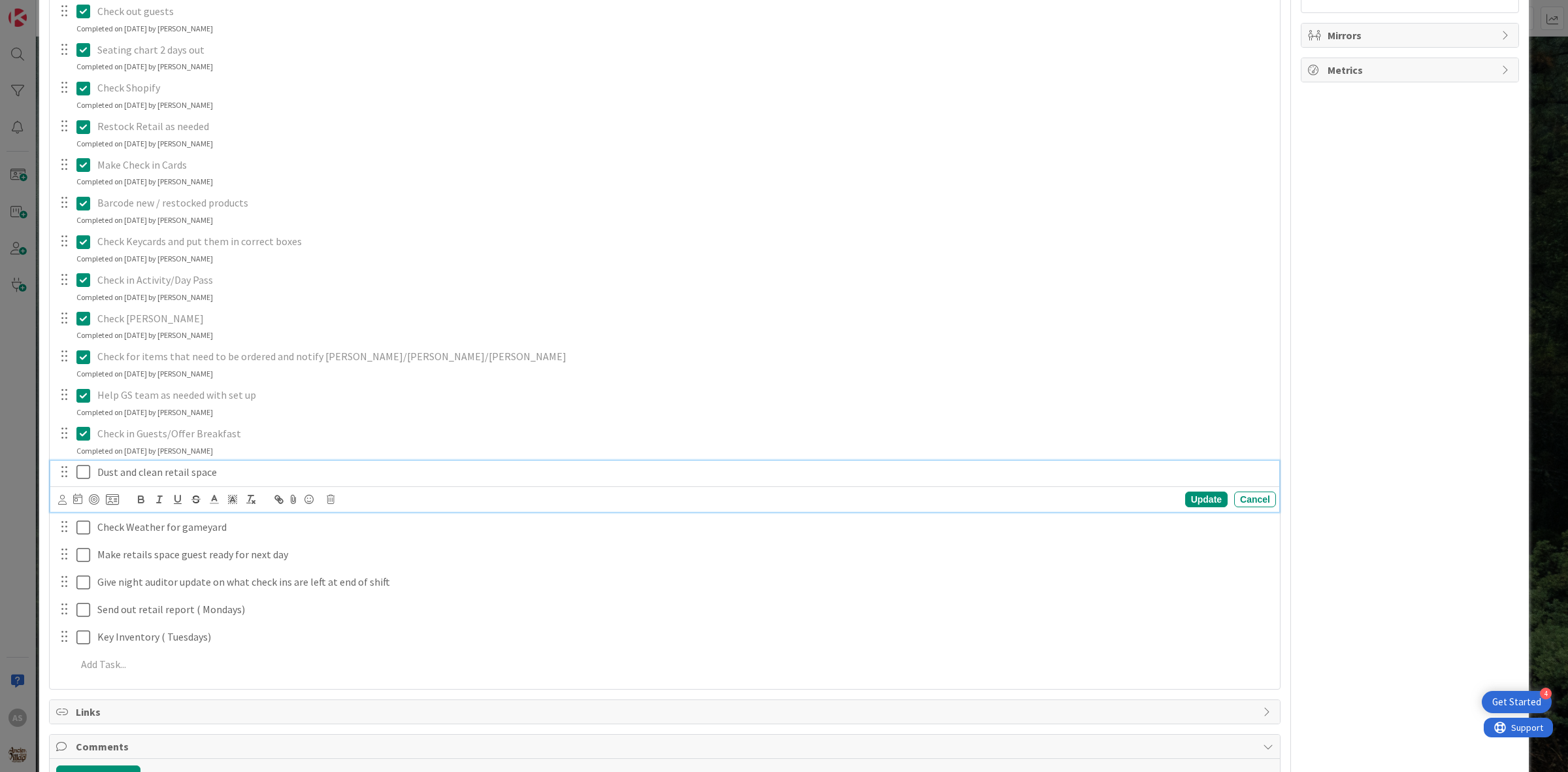
click at [82, 469] on icon at bounding box center [86, 472] width 20 height 16
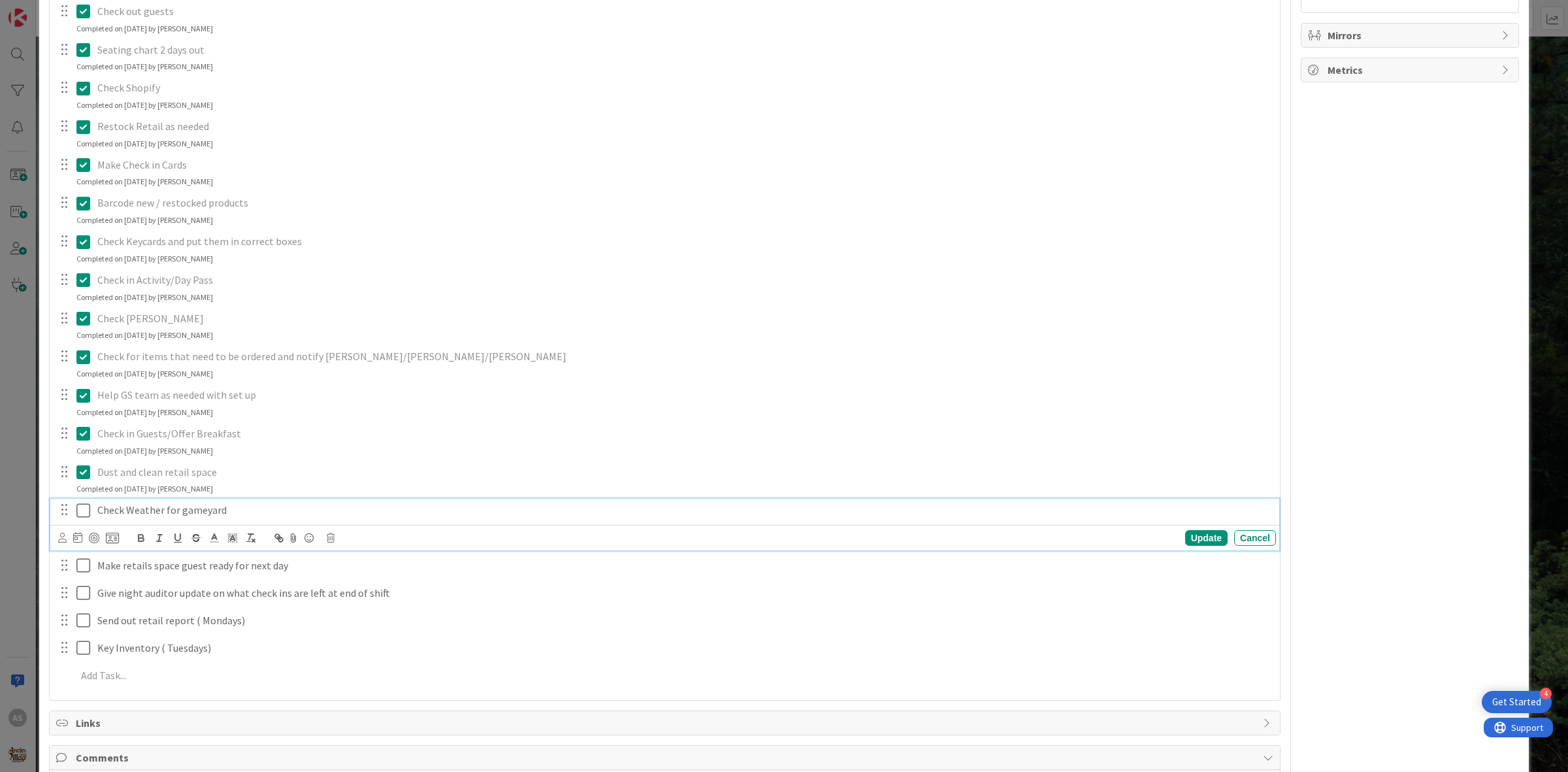
click at [81, 510] on icon at bounding box center [86, 510] width 20 height 16
click at [79, 554] on icon at bounding box center [86, 548] width 20 height 16
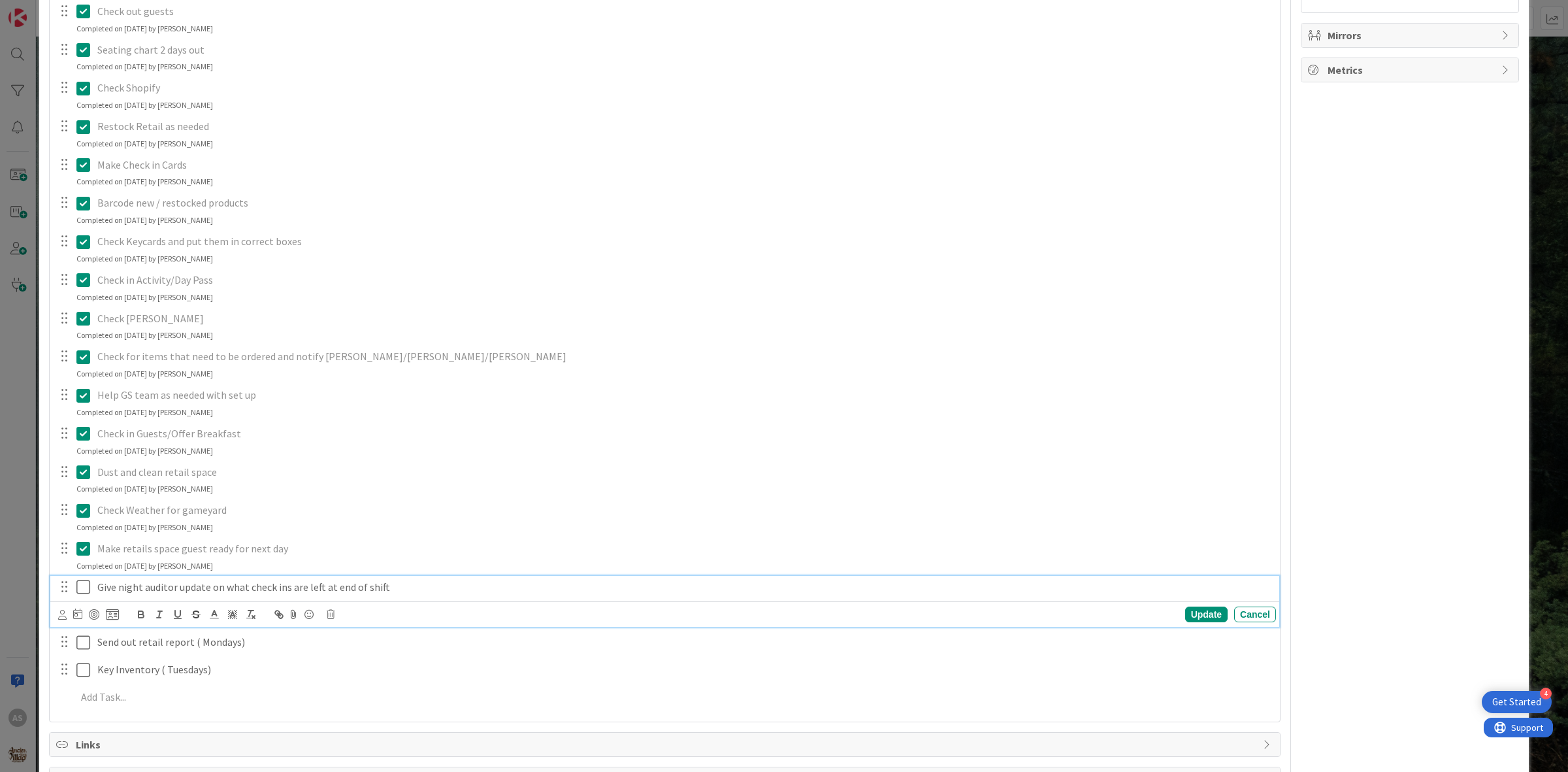
click at [86, 583] on icon at bounding box center [86, 586] width 20 height 16
click at [86, 621] on icon at bounding box center [86, 625] width 20 height 16
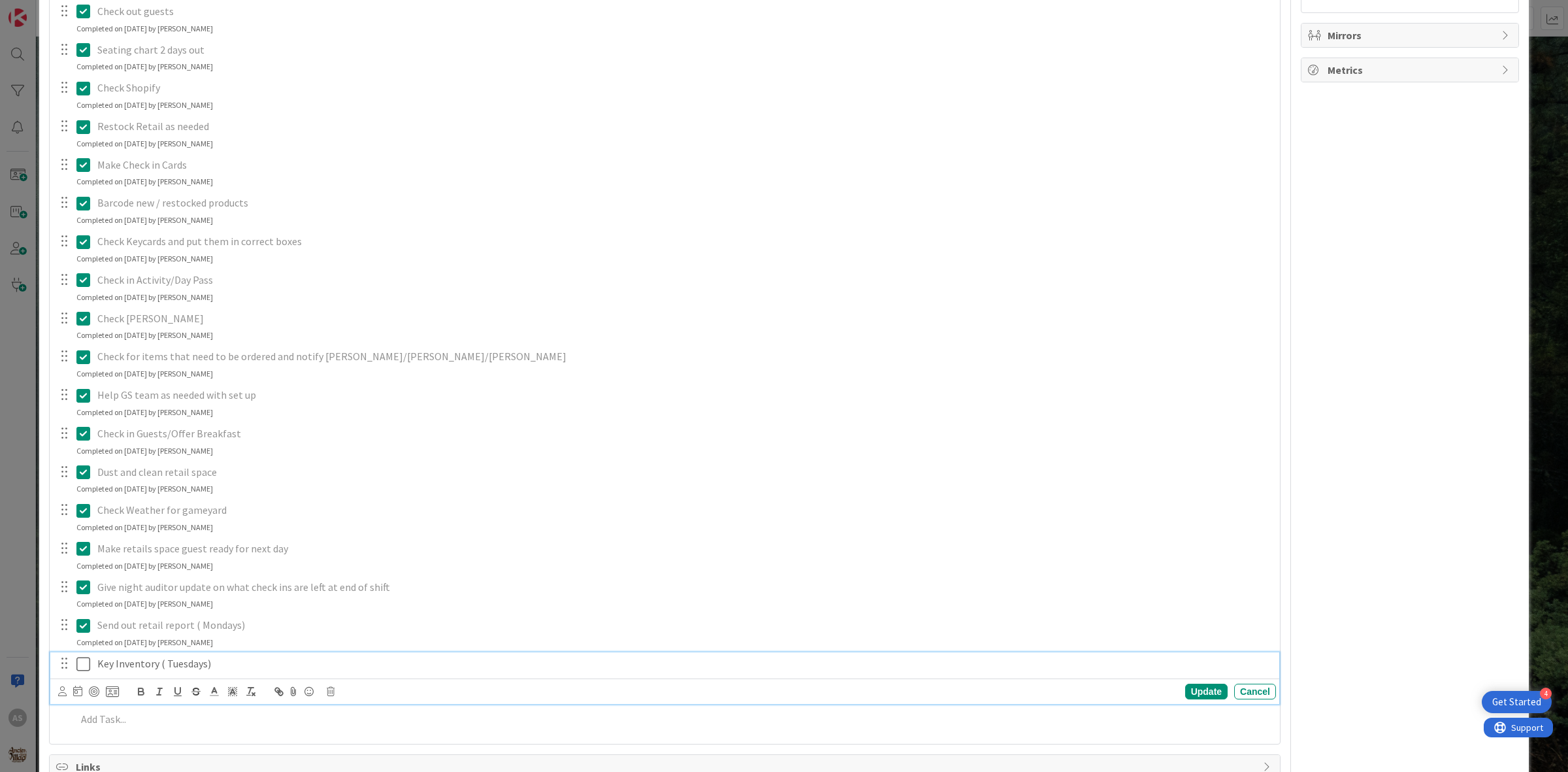
drag, startPoint x: 85, startPoint y: 666, endPoint x: 108, endPoint y: 641, distance: 34.0
click at [85, 664] on icon at bounding box center [86, 663] width 20 height 16
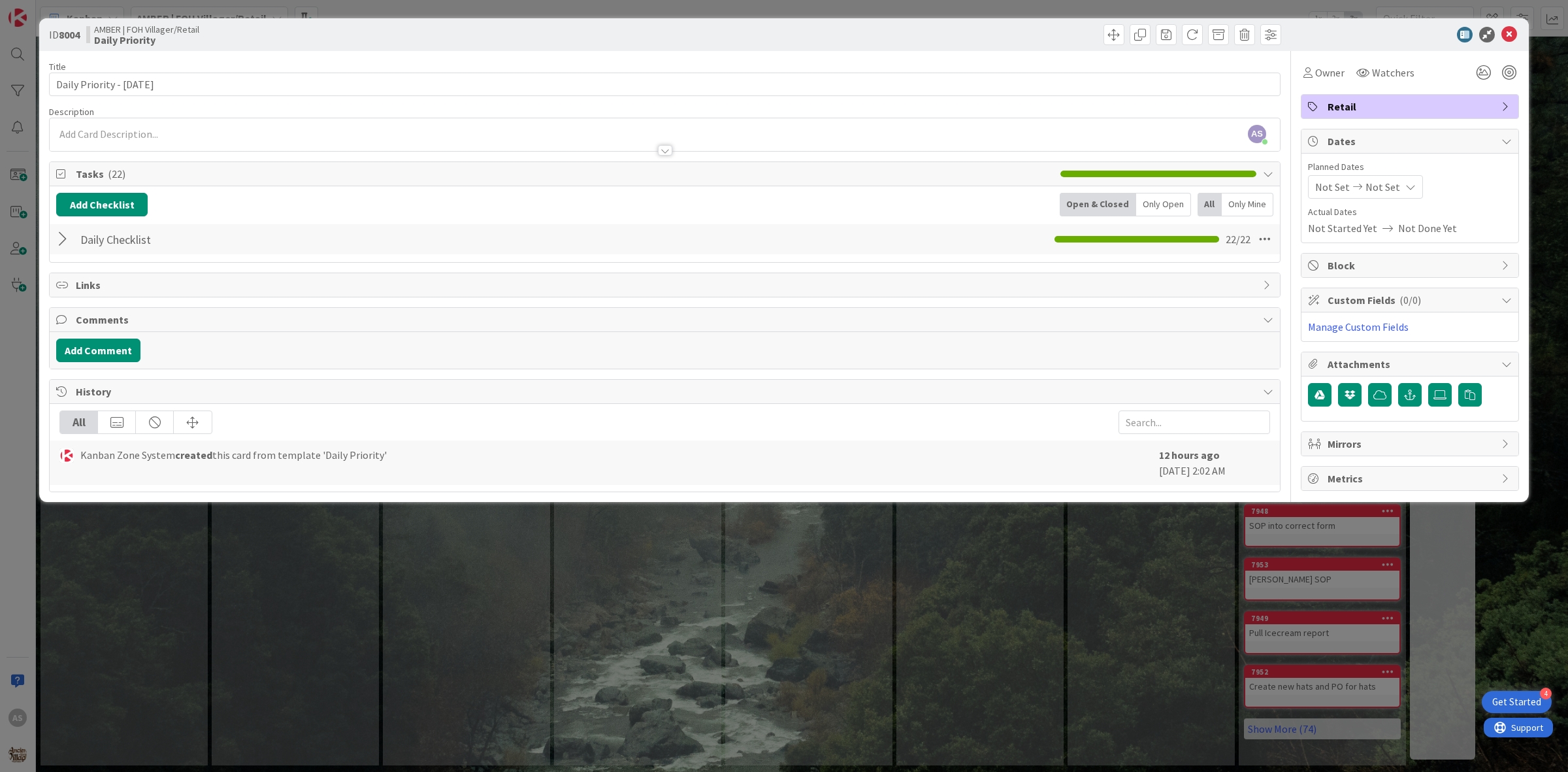
scroll to position [0, 0]
click at [1514, 33] on icon at bounding box center [1509, 35] width 16 height 16
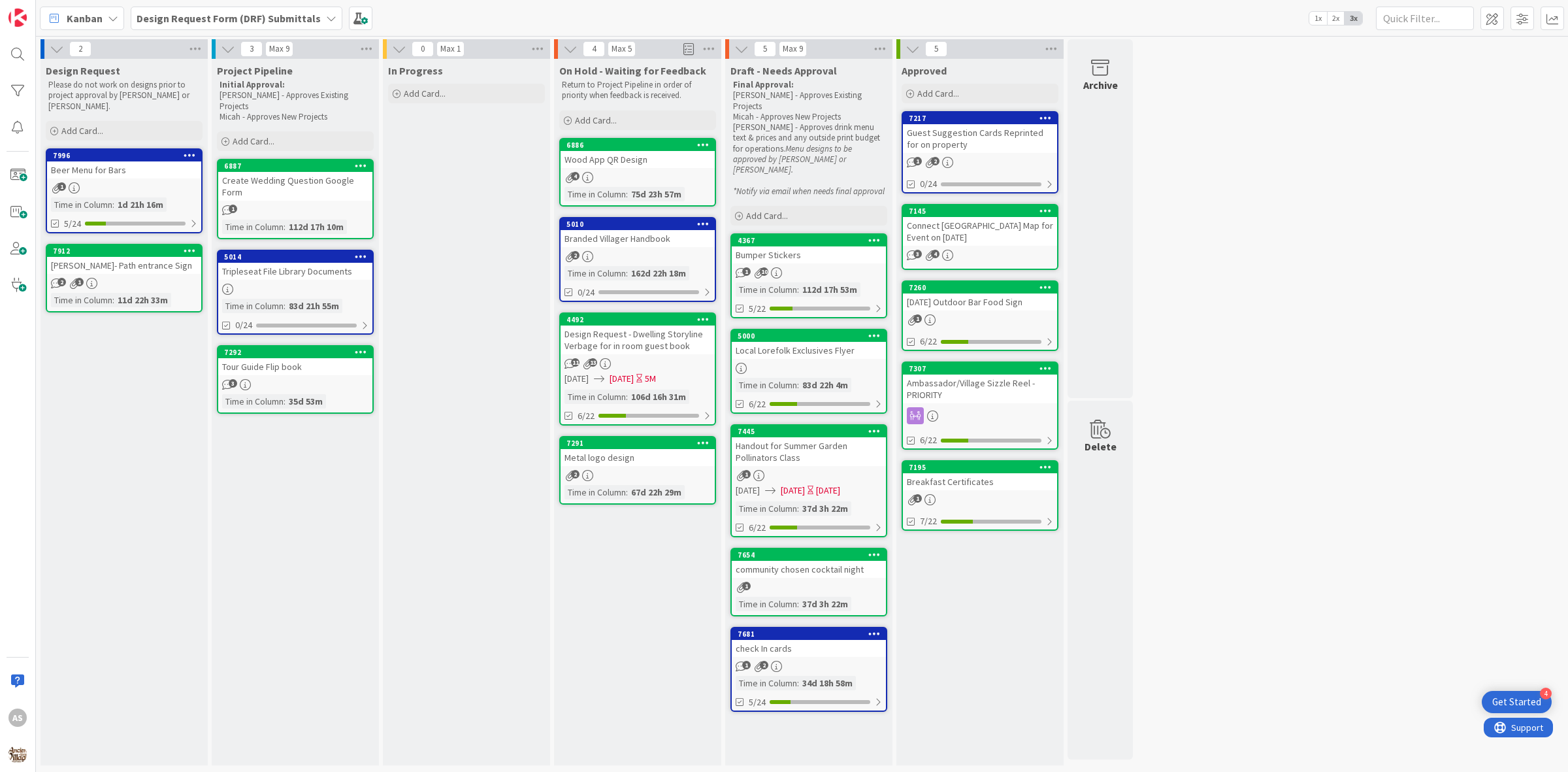
click at [308, 21] on b "Design Request Form (DRF) Submittals" at bounding box center [229, 18] width 184 height 13
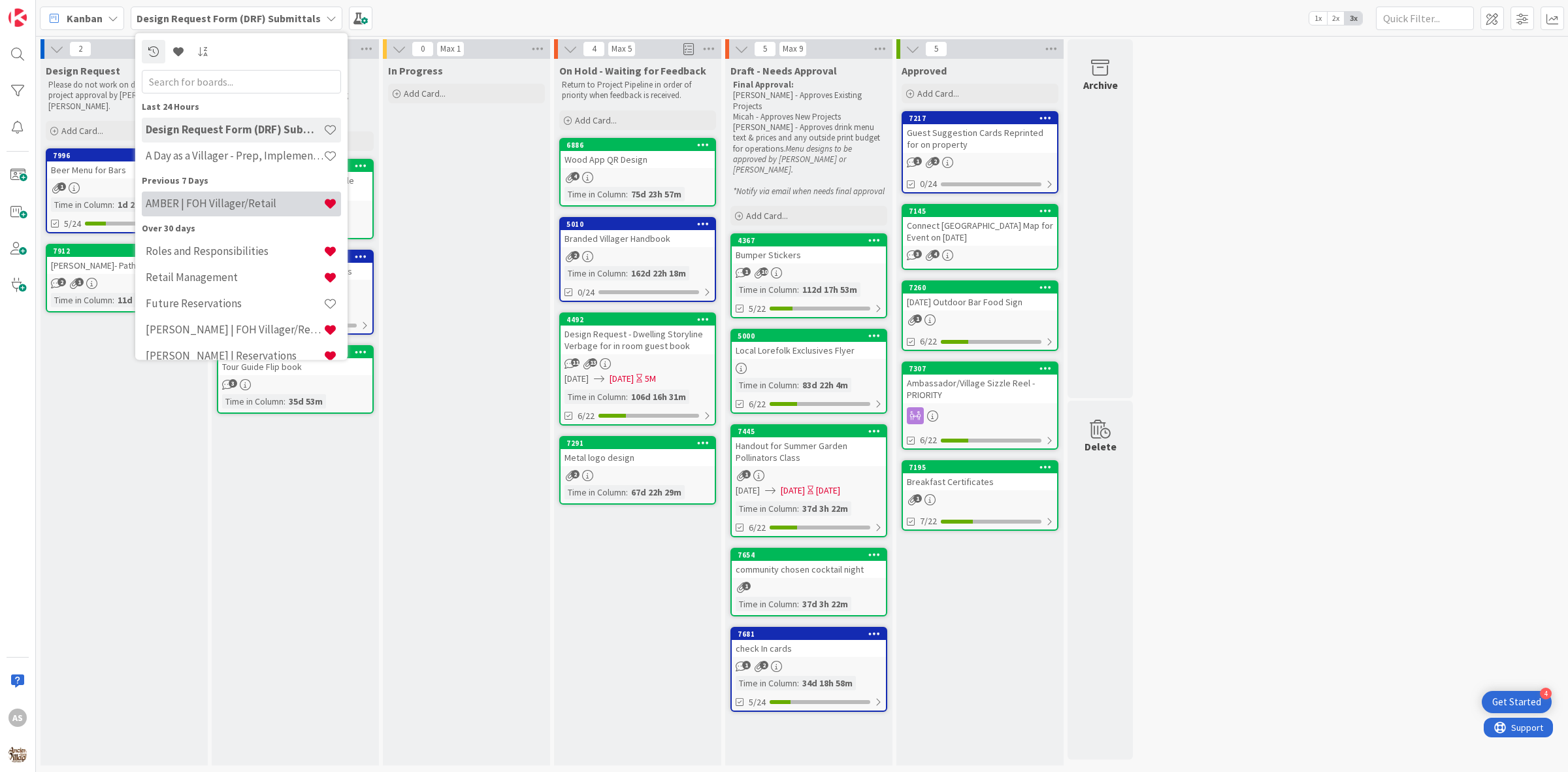
click at [229, 204] on h4 "AMBER | FOH Villager/Retail" at bounding box center [235, 203] width 178 height 13
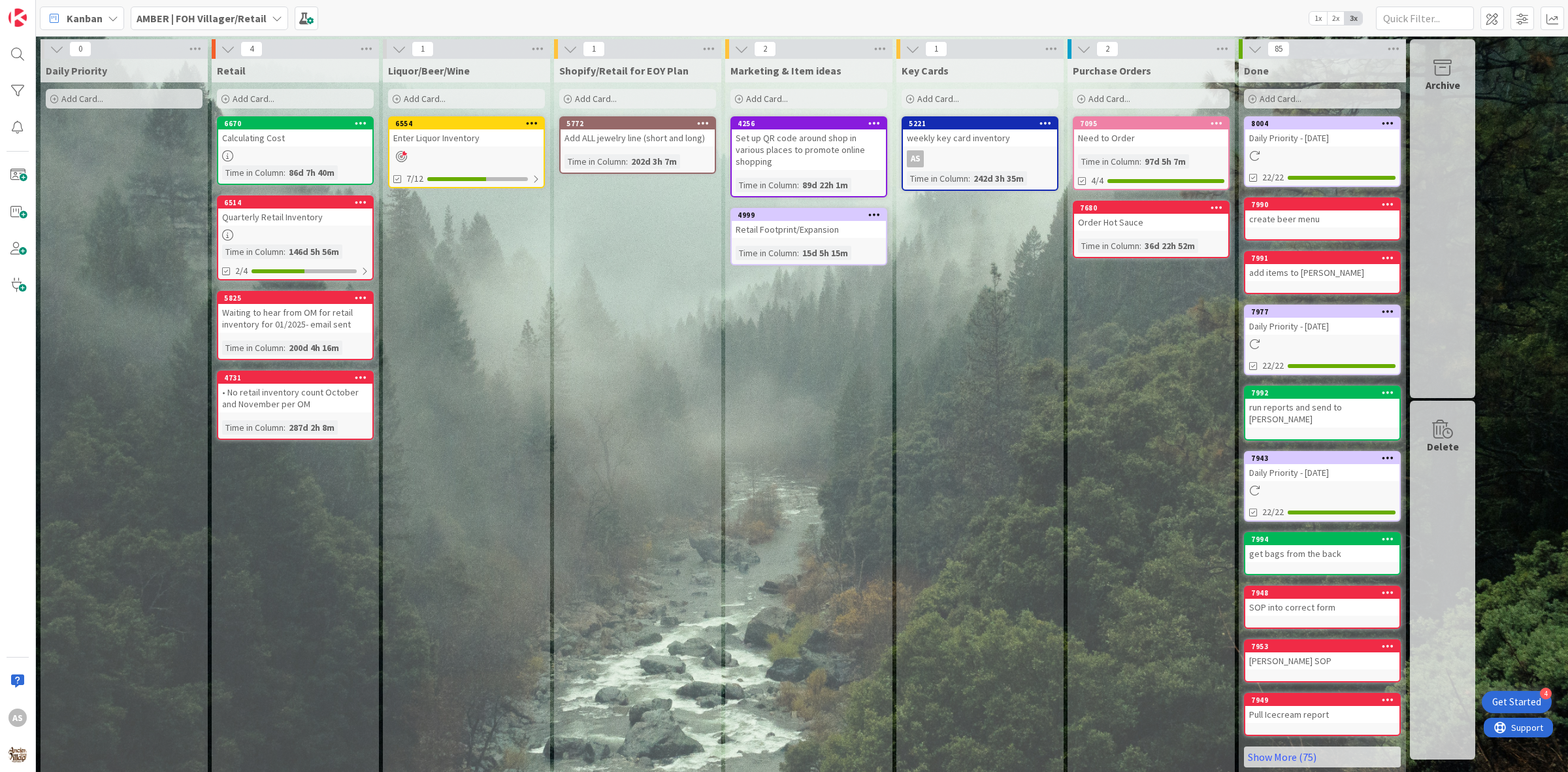
click at [171, 15] on b "AMBER | FOH Villager/Retail" at bounding box center [201, 18] width 130 height 13
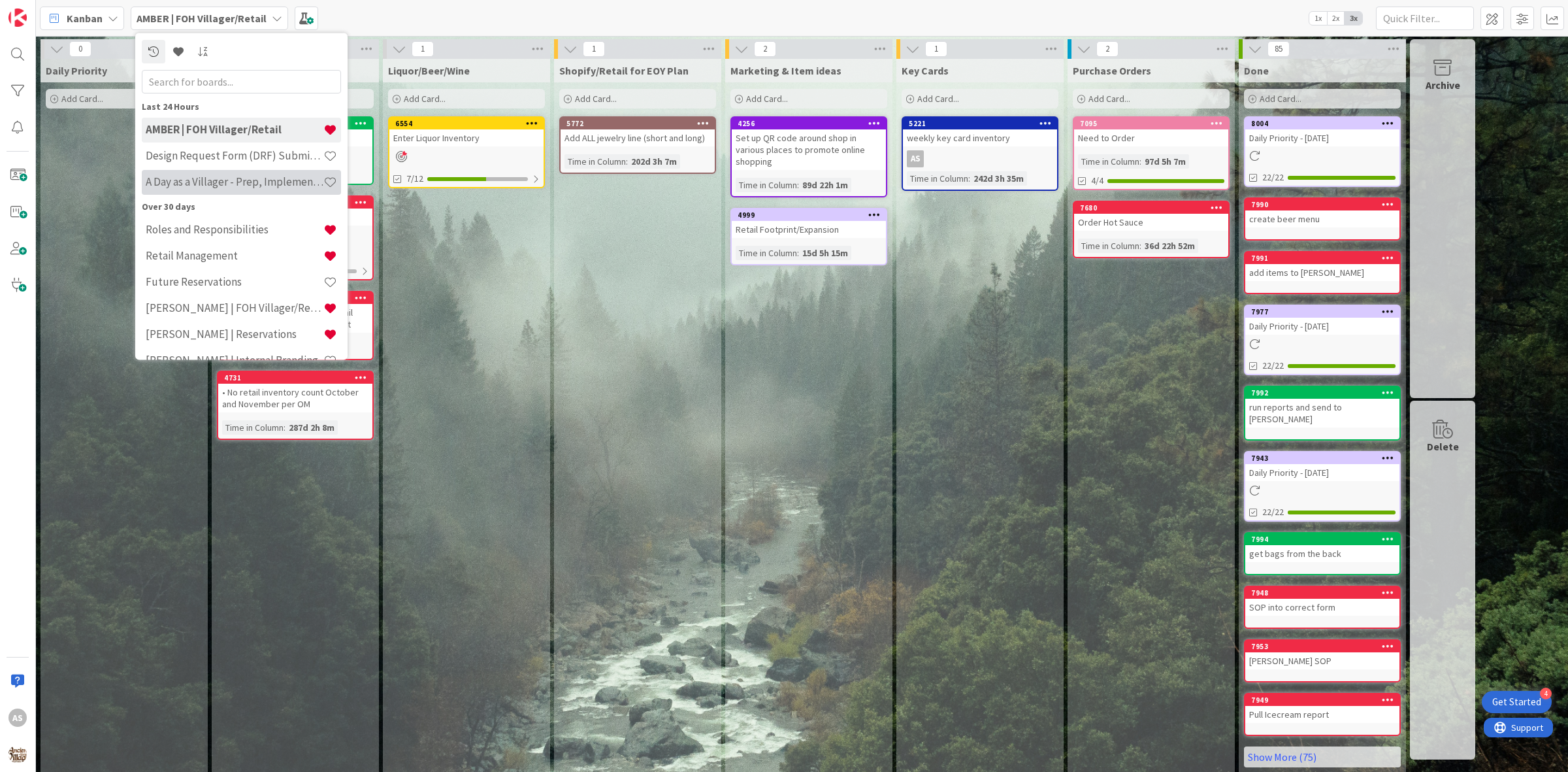
click at [157, 186] on h4 "A Day as a Villager - Prep, Implement and Execute" at bounding box center [235, 181] width 178 height 13
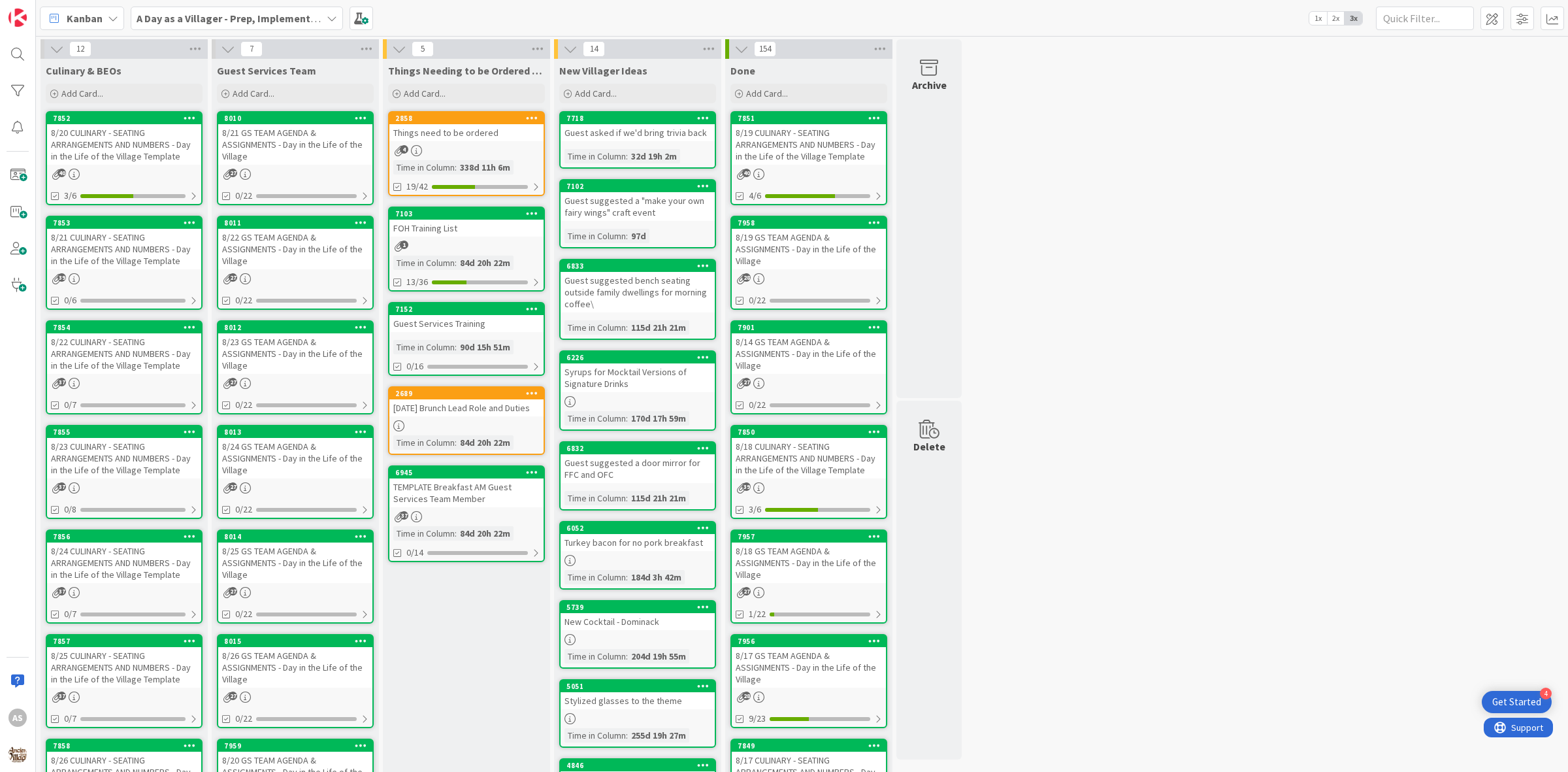
click at [174, 158] on div "8/20 CULINARY - SEATING ARRANGEMENTS AND NUMBERS - Day in the Life of the Villa…" at bounding box center [124, 145] width 154 height 41
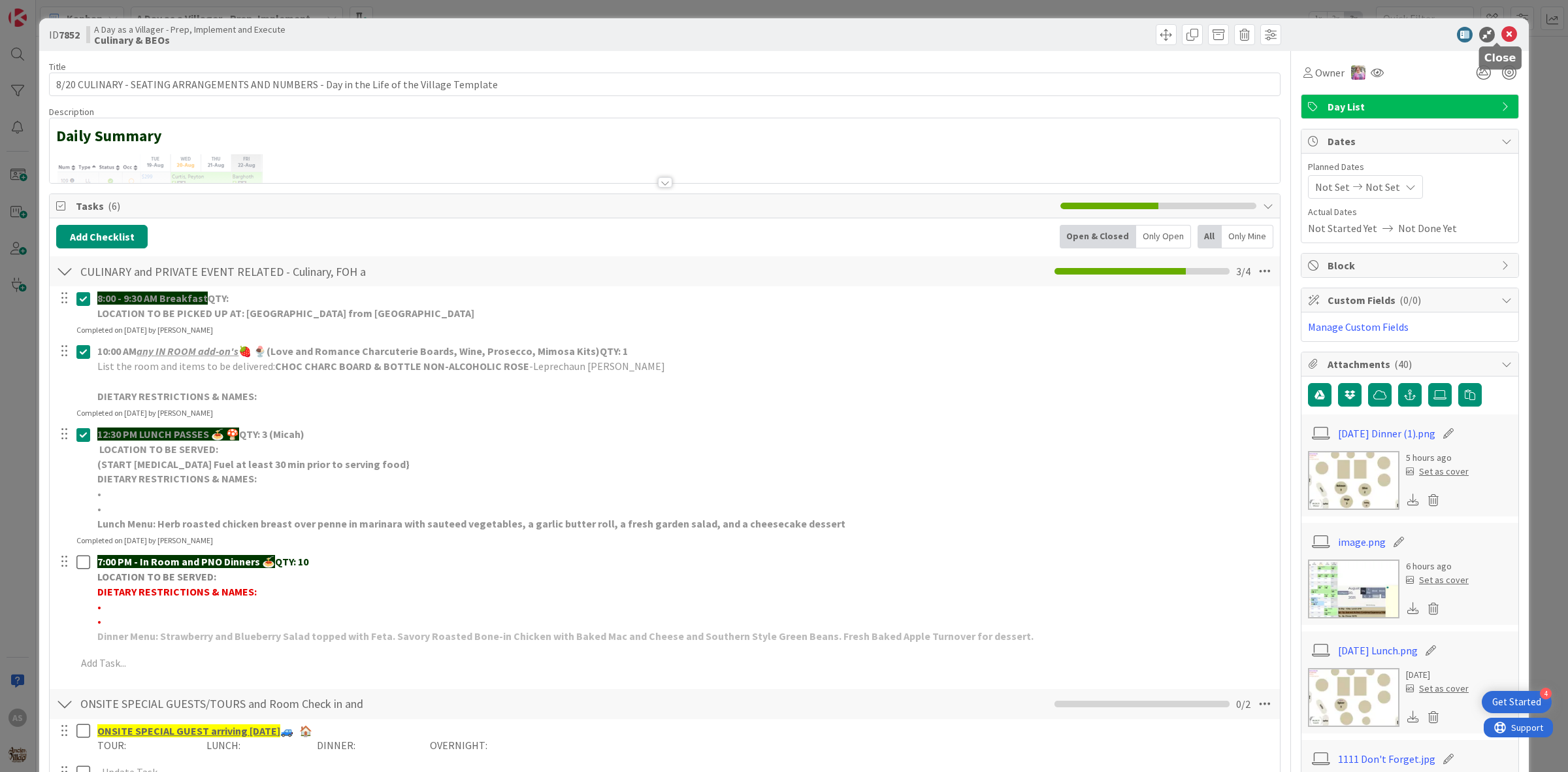
click at [1502, 38] on icon at bounding box center [1509, 35] width 16 height 16
